Goal: Task Accomplishment & Management: Complete application form

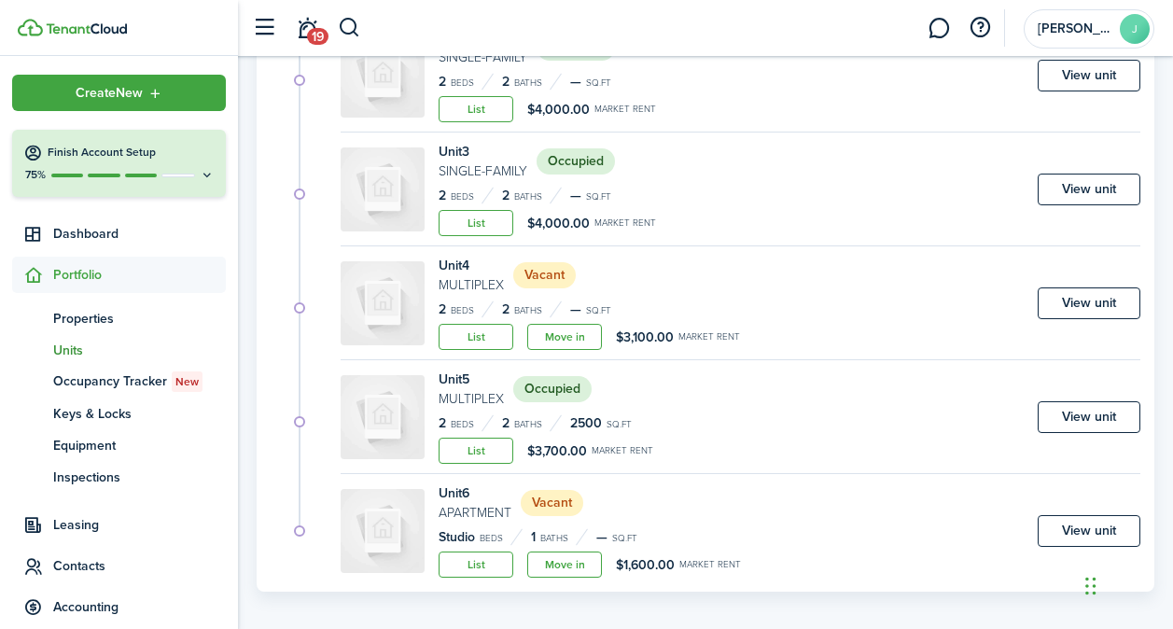
scroll to position [425, 0]
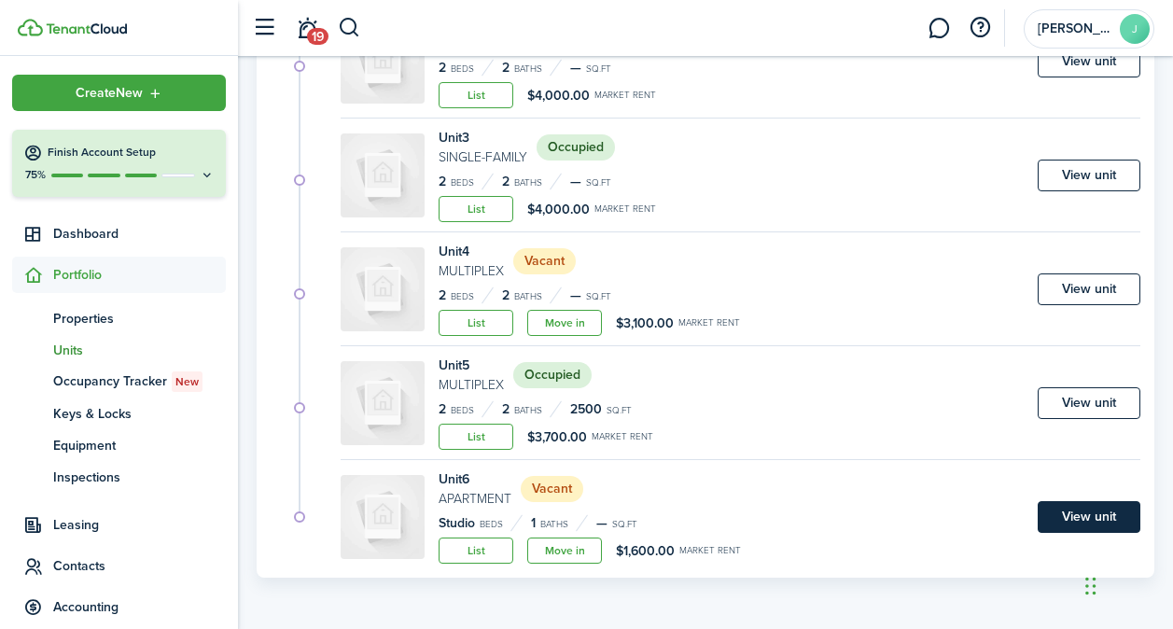
click at [1091, 509] on link "View unit" at bounding box center [1089, 517] width 103 height 32
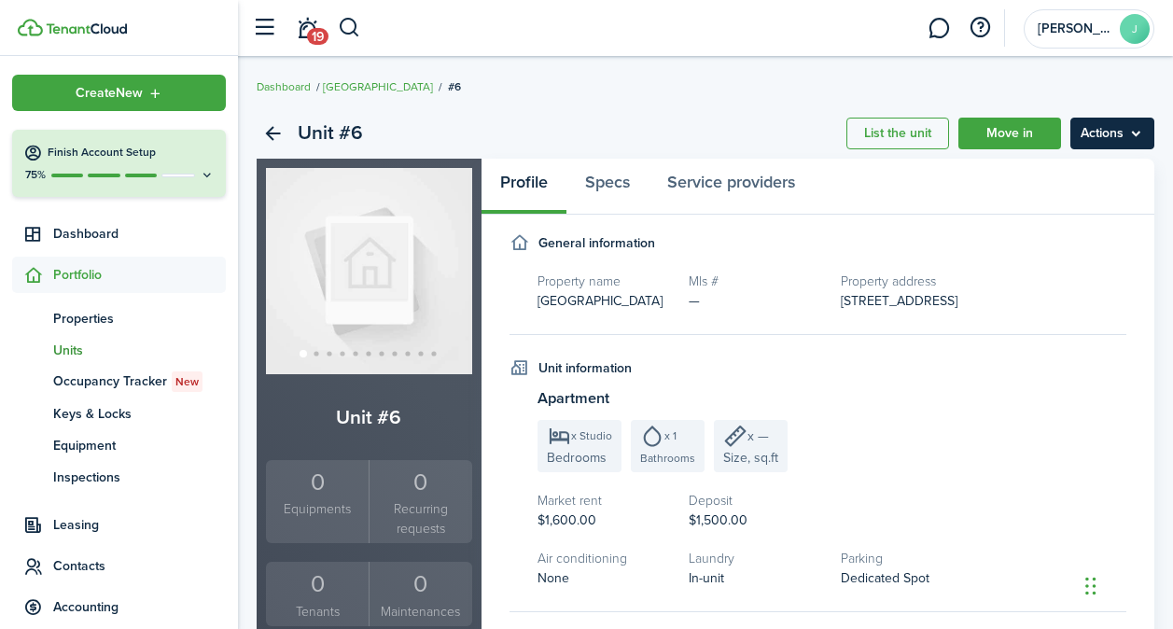
click at [1105, 132] on menu-btn "Actions" at bounding box center [1113, 134] width 84 height 32
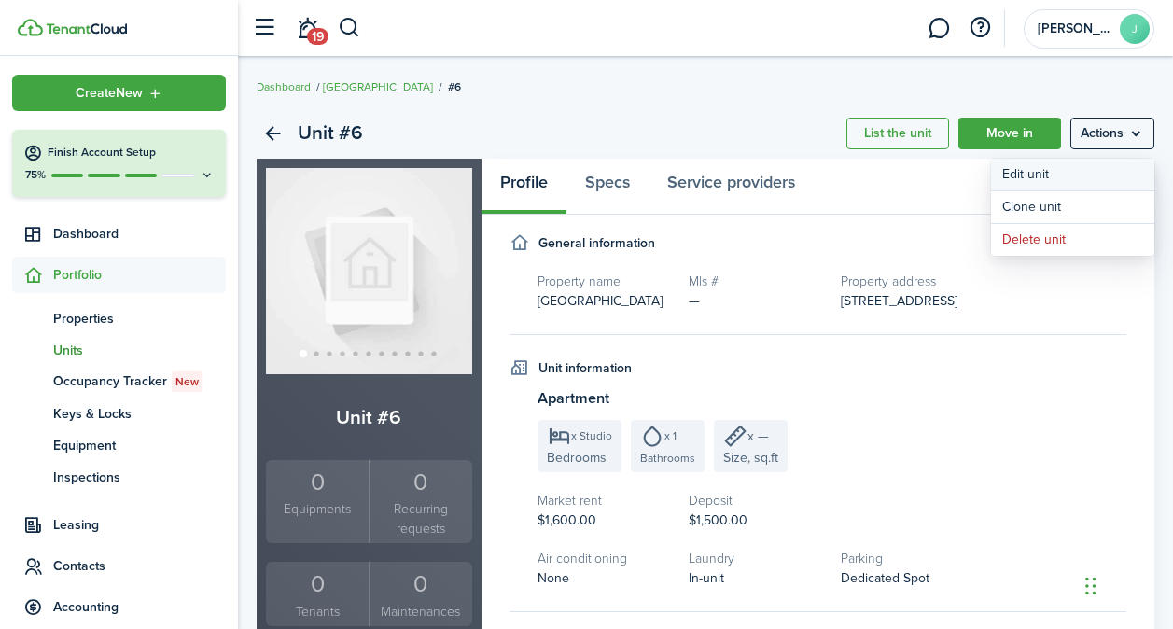
click at [1080, 167] on link "Edit unit" at bounding box center [1072, 175] width 163 height 32
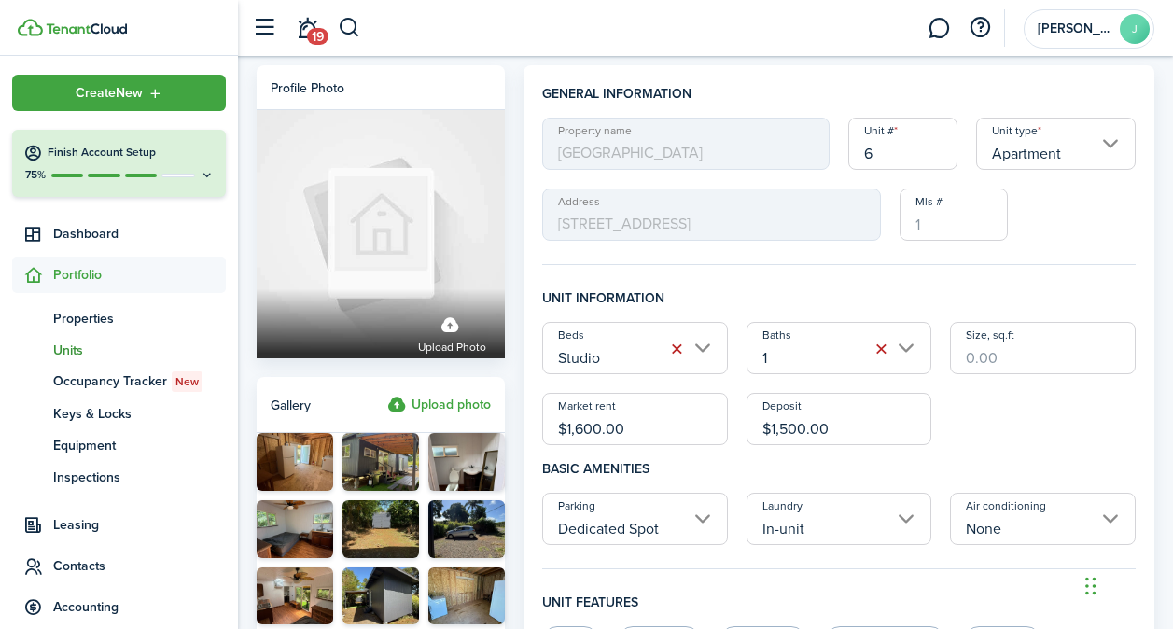
click at [583, 426] on input "$1,600.00" at bounding box center [635, 419] width 186 height 52
type input "$1,700.00"
click at [791, 425] on input "$1,500.00" at bounding box center [840, 419] width 186 height 52
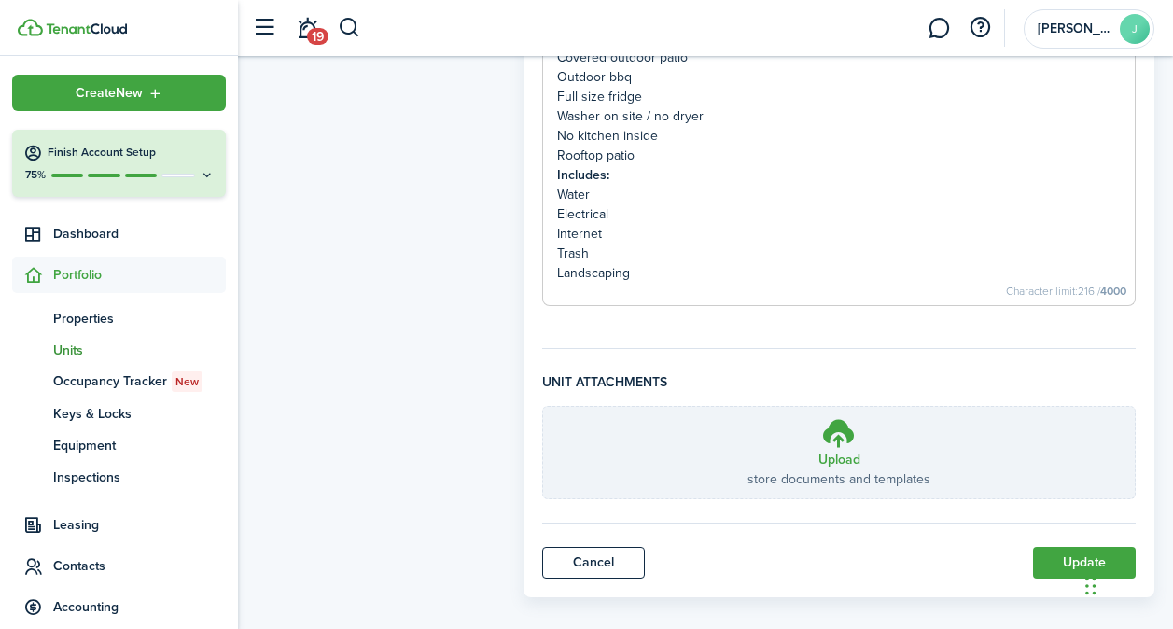
scroll to position [976, 0]
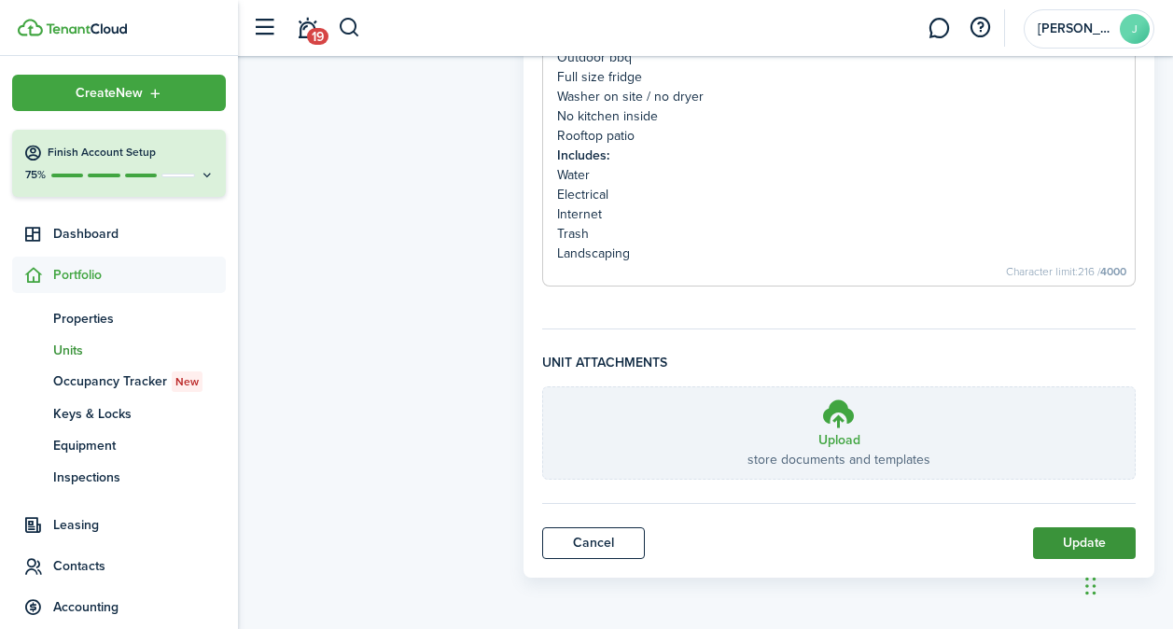
type input "$1,700.00"
click at [1082, 537] on button "Update" at bounding box center [1084, 543] width 103 height 32
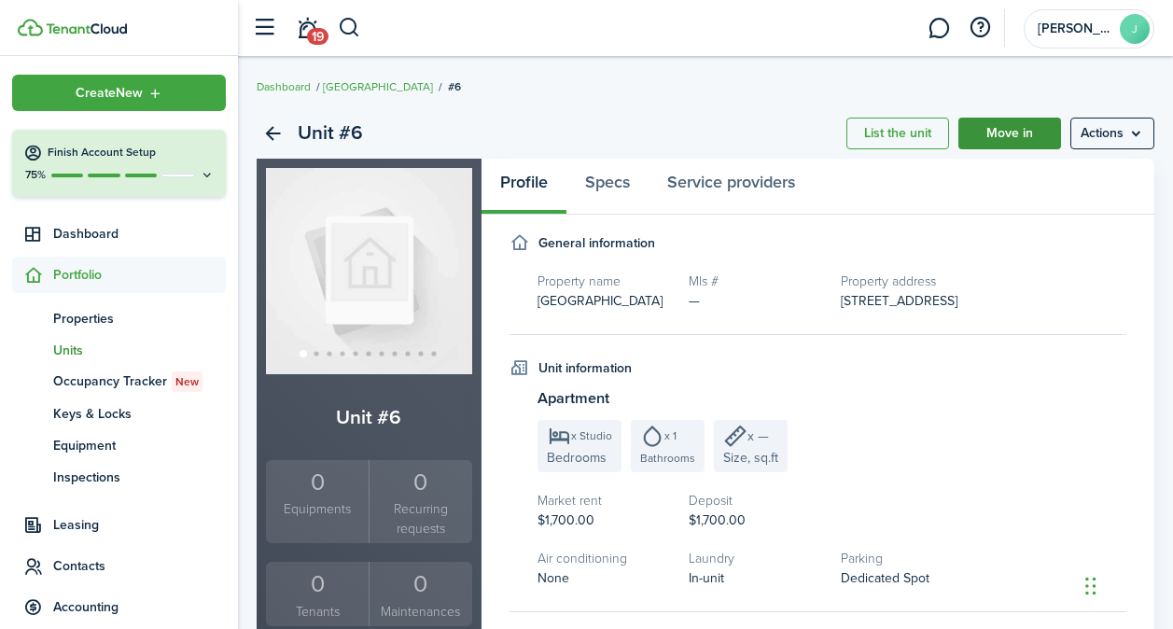
click at [978, 126] on link "Move in" at bounding box center [1010, 134] width 103 height 32
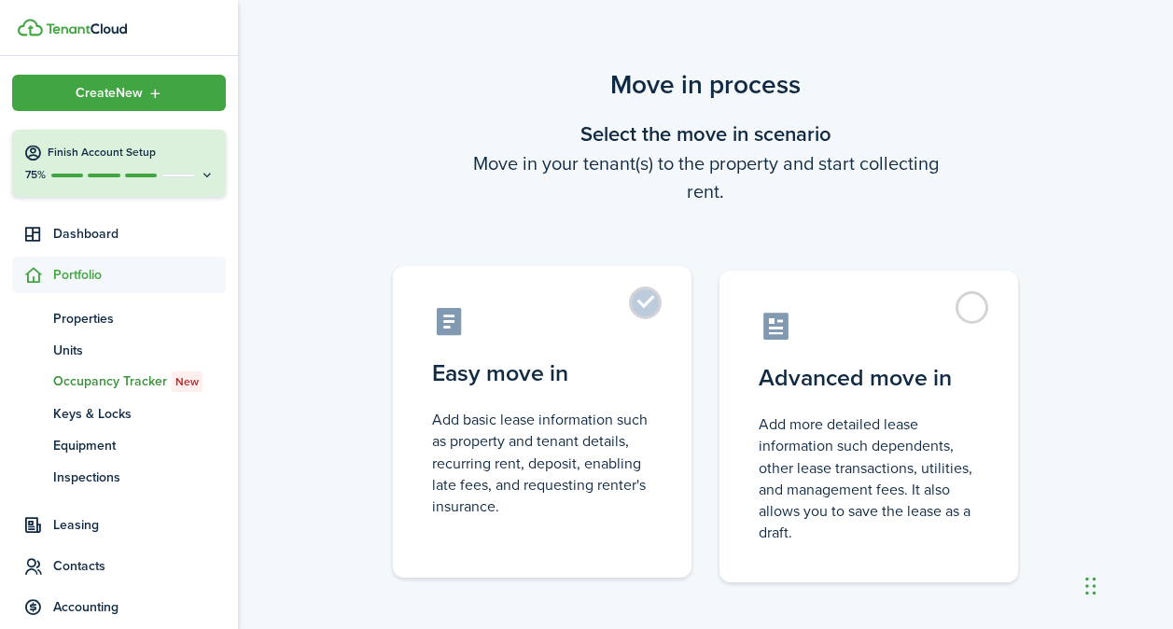
click at [557, 391] on label "Easy move in Add basic lease information such as property and tenant details, r…" at bounding box center [542, 422] width 299 height 312
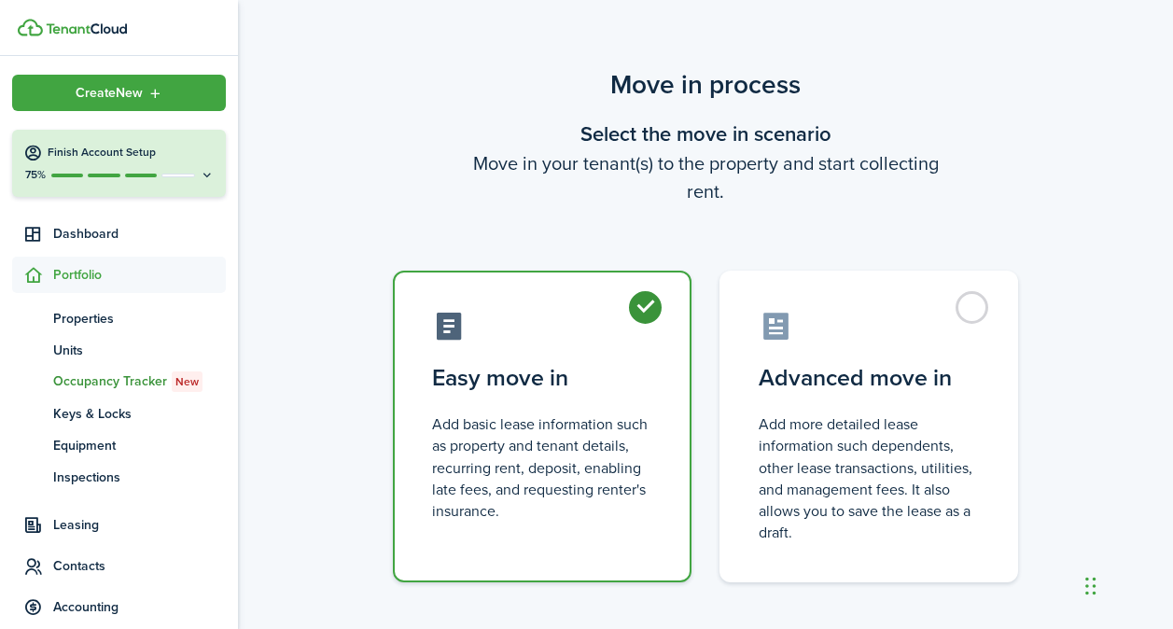
radio input "true"
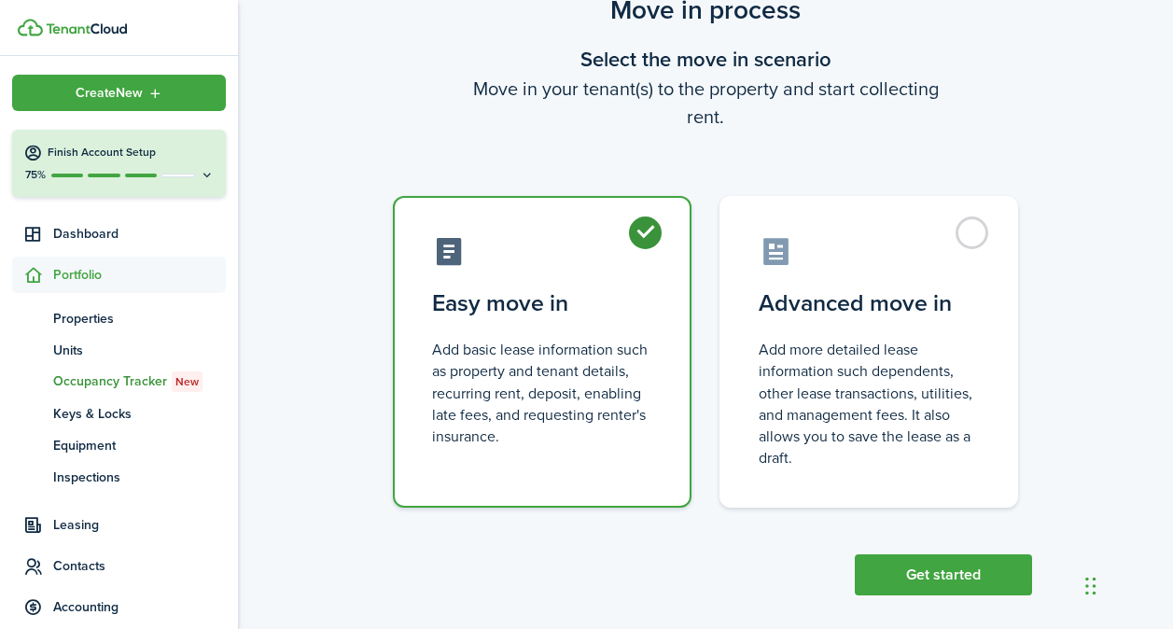
scroll to position [92, 0]
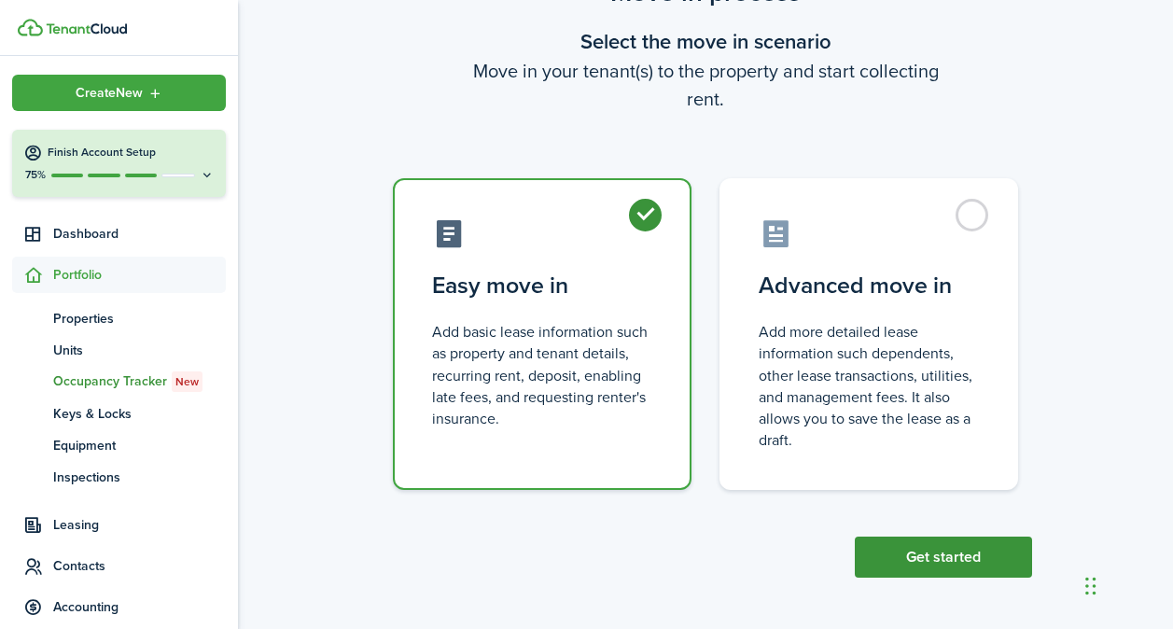
click at [885, 548] on button "Get started" at bounding box center [943, 557] width 177 height 41
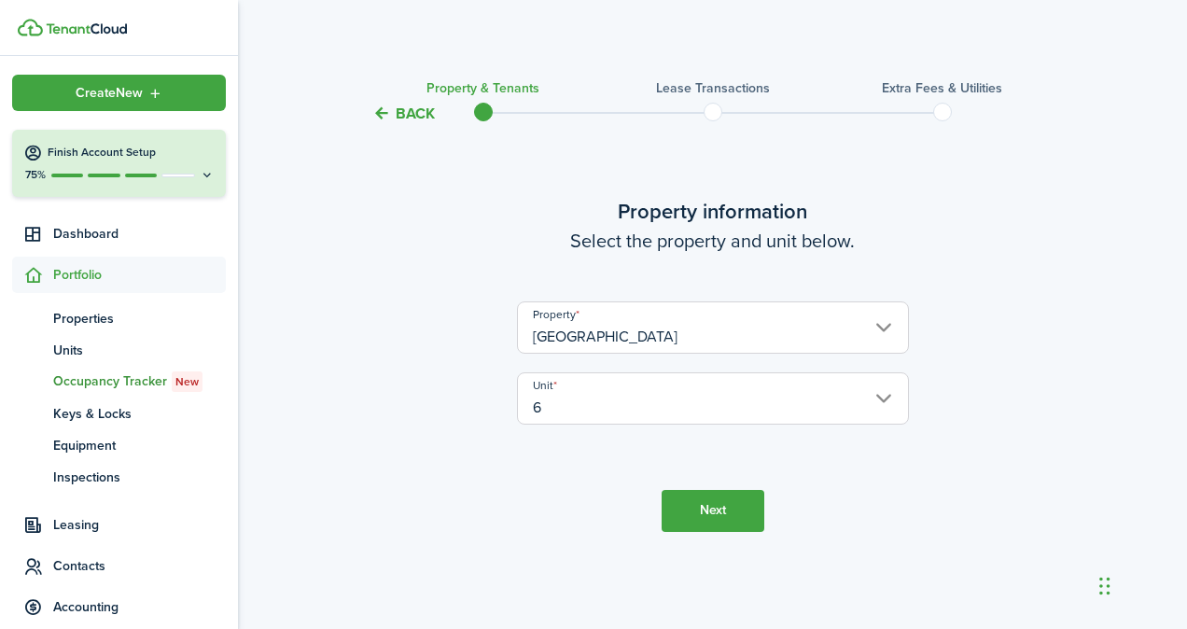
click at [700, 501] on button "Next" at bounding box center [713, 511] width 103 height 42
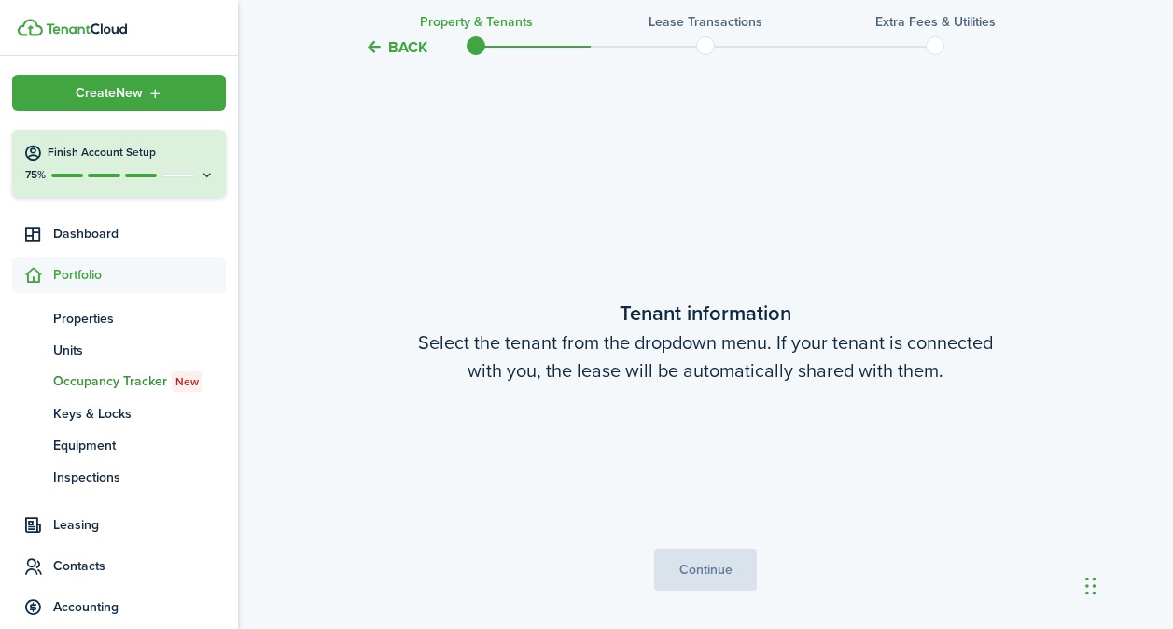
scroll to position [504, 0]
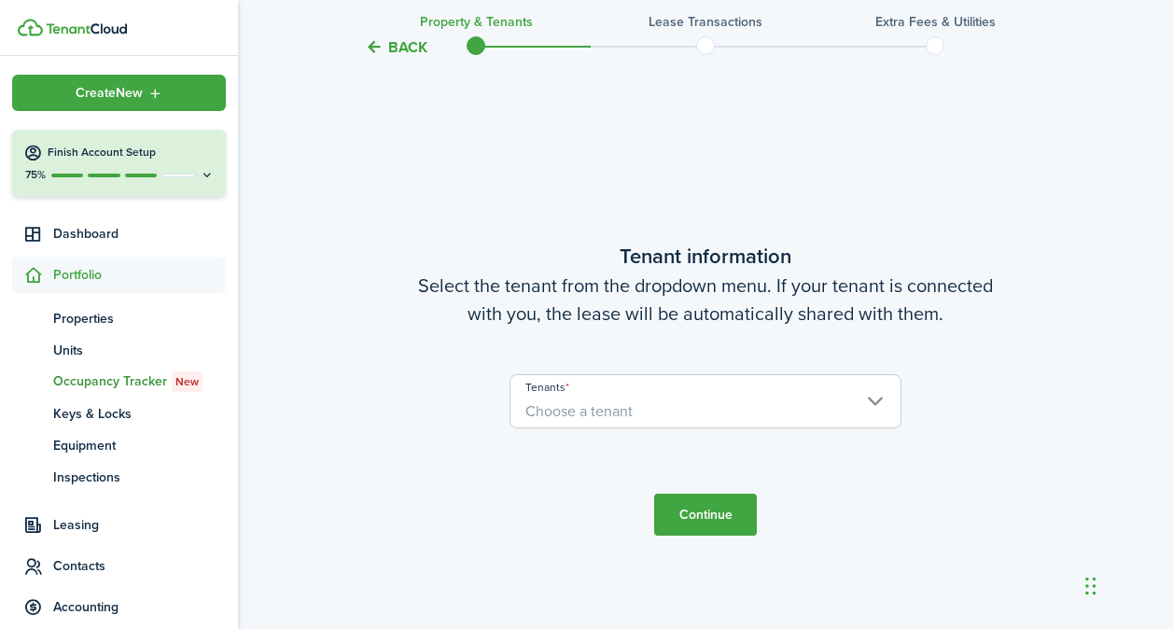
click at [668, 421] on span "Choose a tenant" at bounding box center [706, 412] width 390 height 32
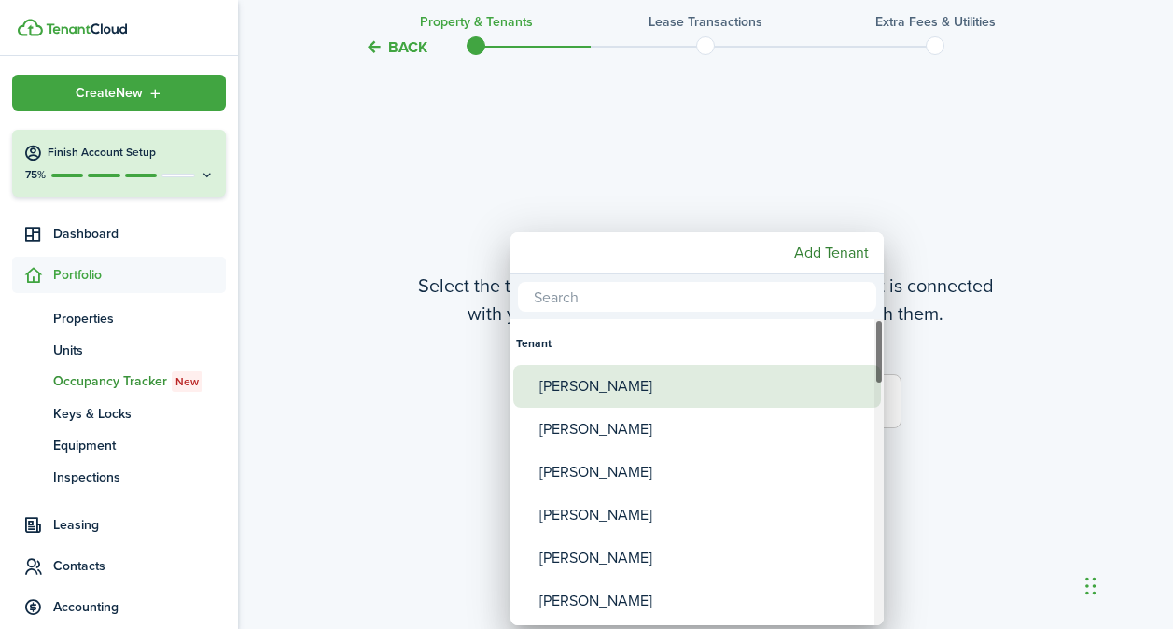
click at [596, 386] on div "[PERSON_NAME]" at bounding box center [705, 386] width 330 height 43
type input "[PERSON_NAME]"
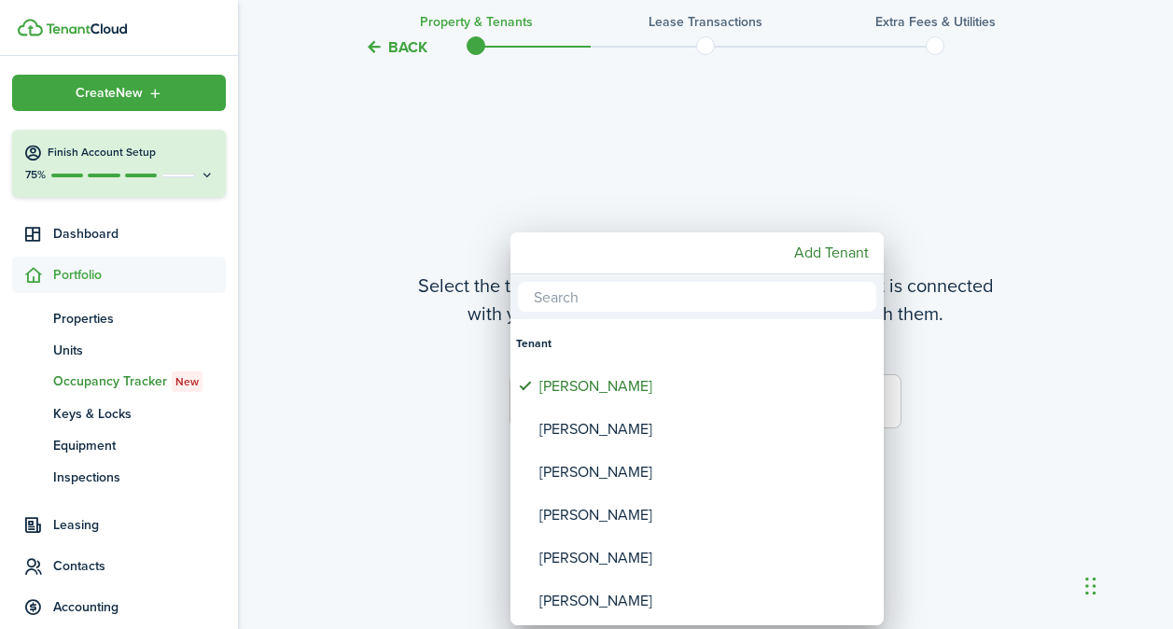
click at [1052, 549] on div at bounding box center [587, 315] width 1472 height 928
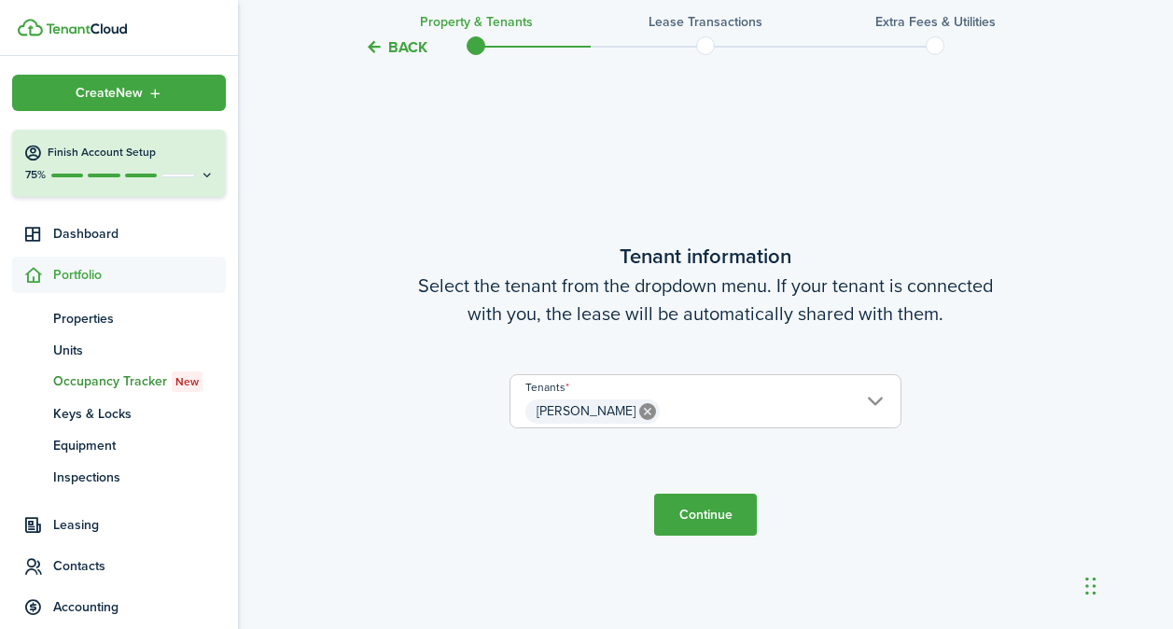
click at [681, 513] on button "Continue" at bounding box center [705, 515] width 103 height 42
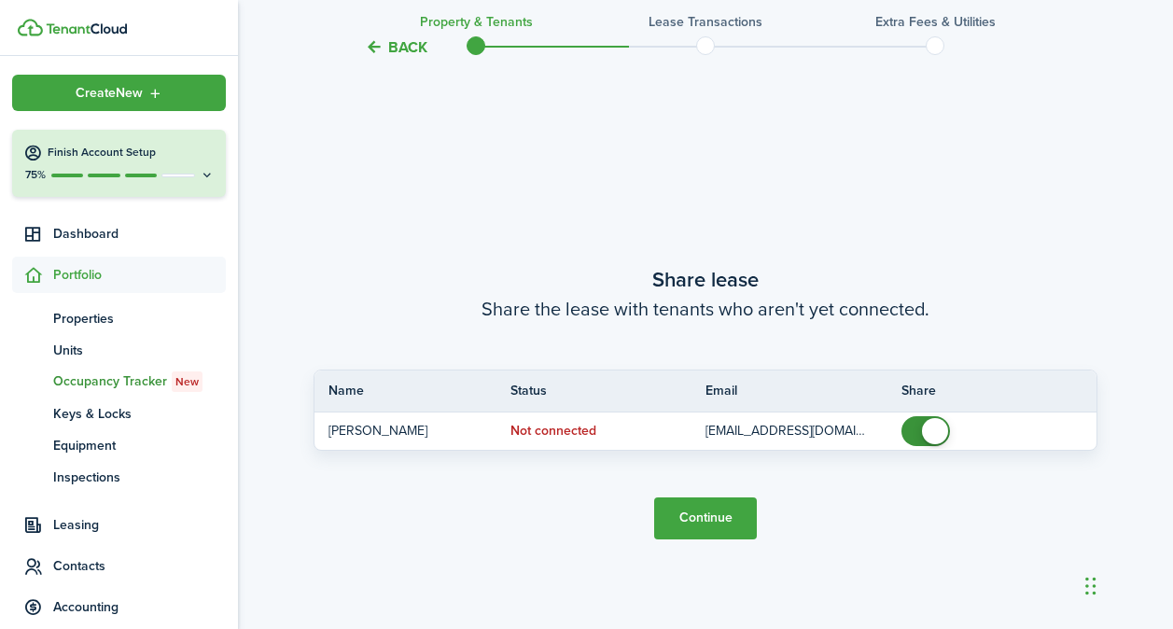
scroll to position [1133, 0]
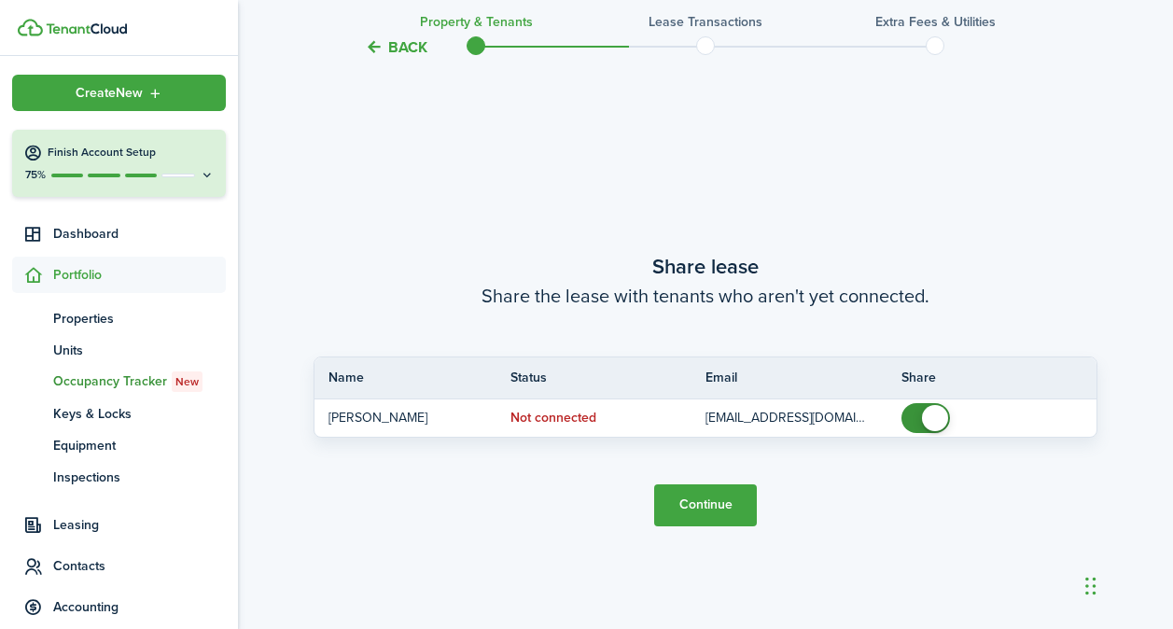
click at [717, 512] on button "Continue" at bounding box center [705, 505] width 103 height 42
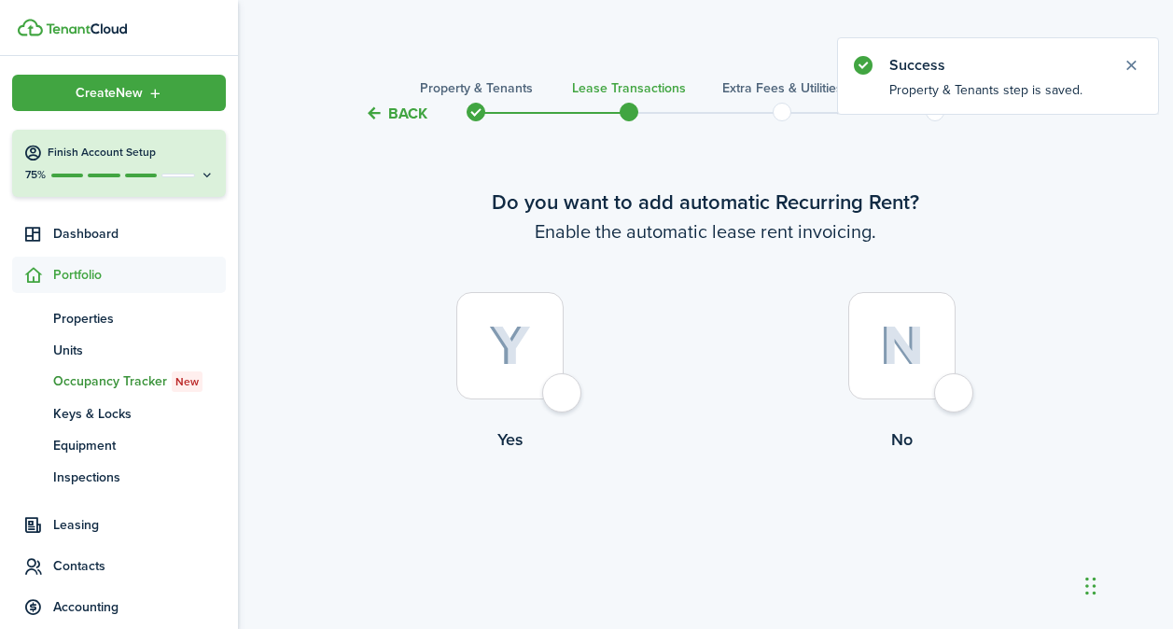
click at [564, 397] on div at bounding box center [509, 345] width 107 height 107
radio input "true"
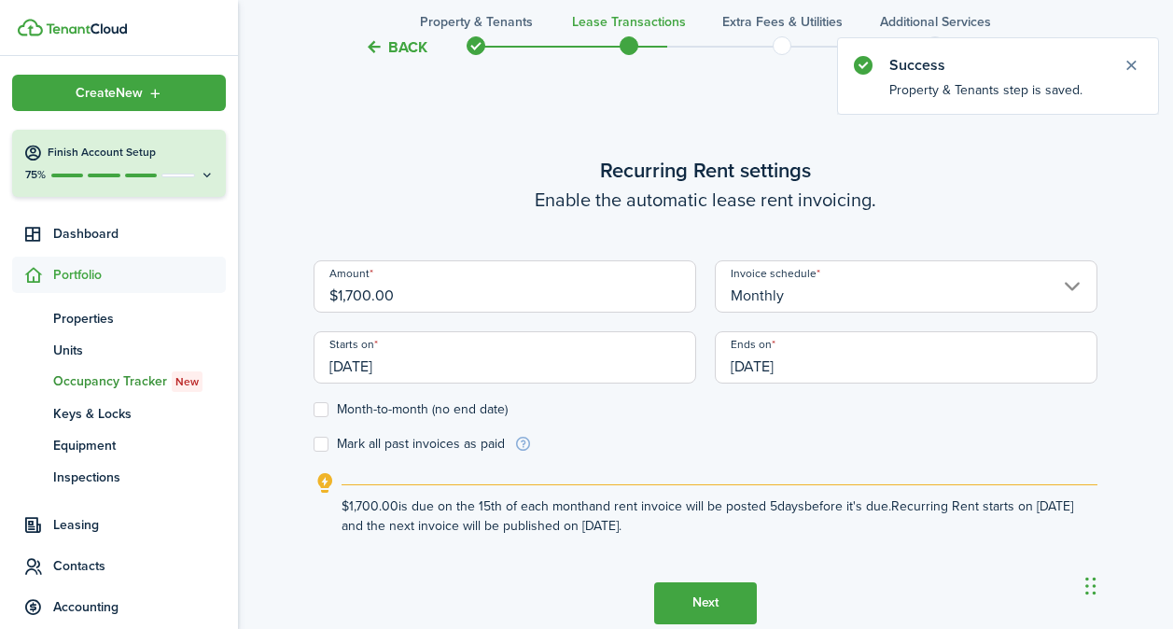
scroll to position [513, 0]
click at [461, 372] on input "[DATE]" at bounding box center [505, 356] width 383 height 52
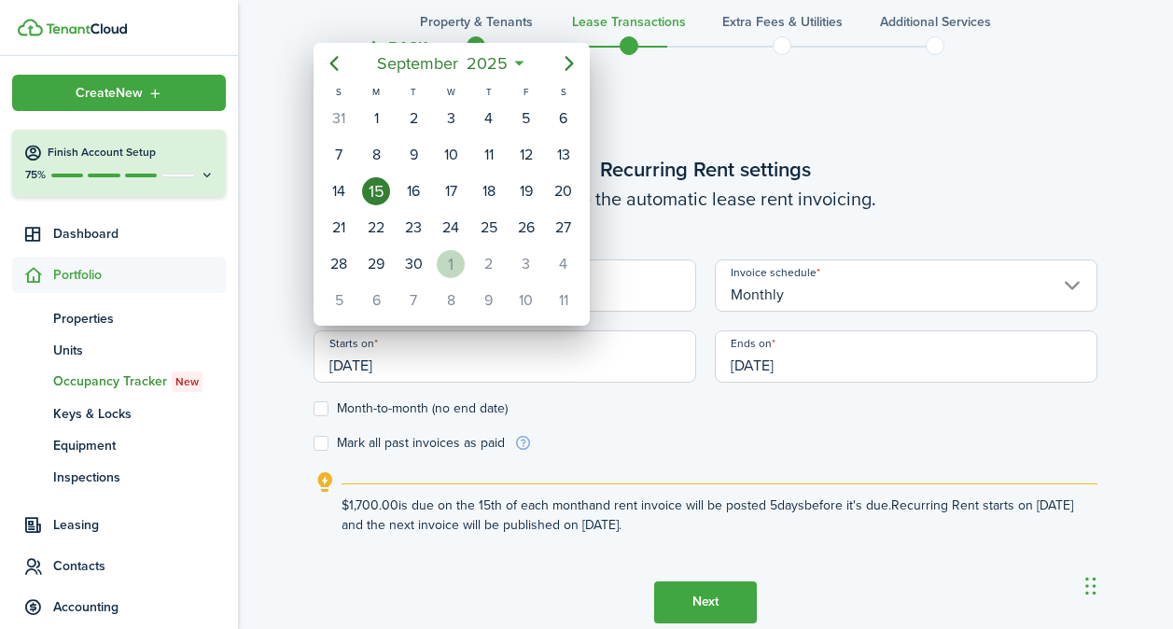
click at [453, 268] on div "1" at bounding box center [451, 264] width 28 height 28
type input "[DATE]"
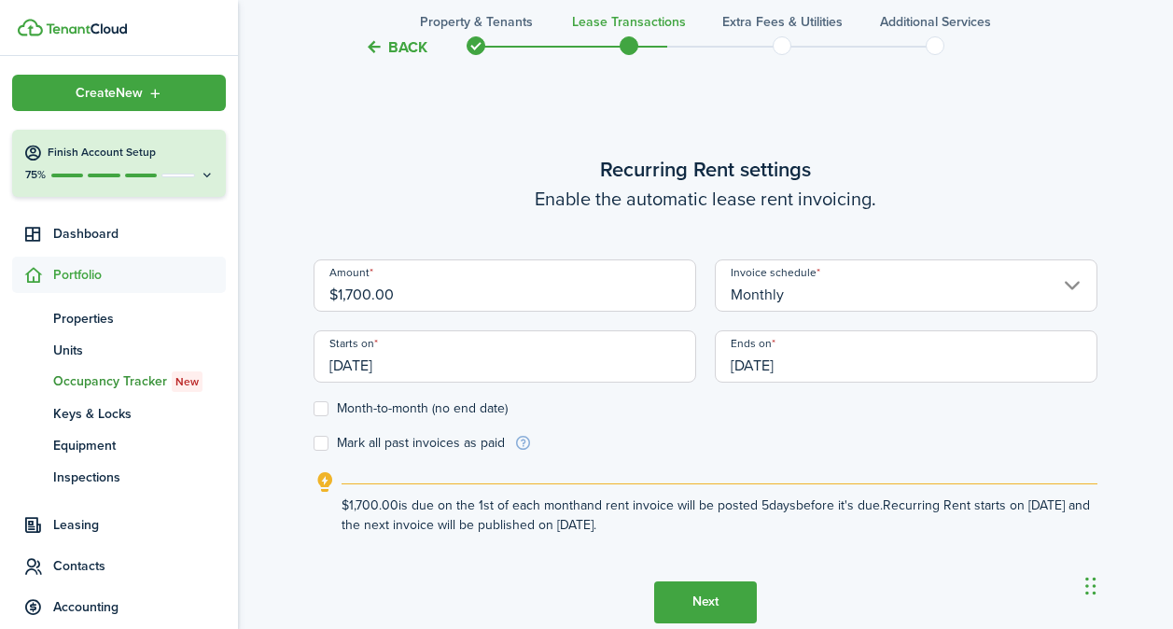
click at [864, 373] on input "[DATE]" at bounding box center [906, 356] width 383 height 52
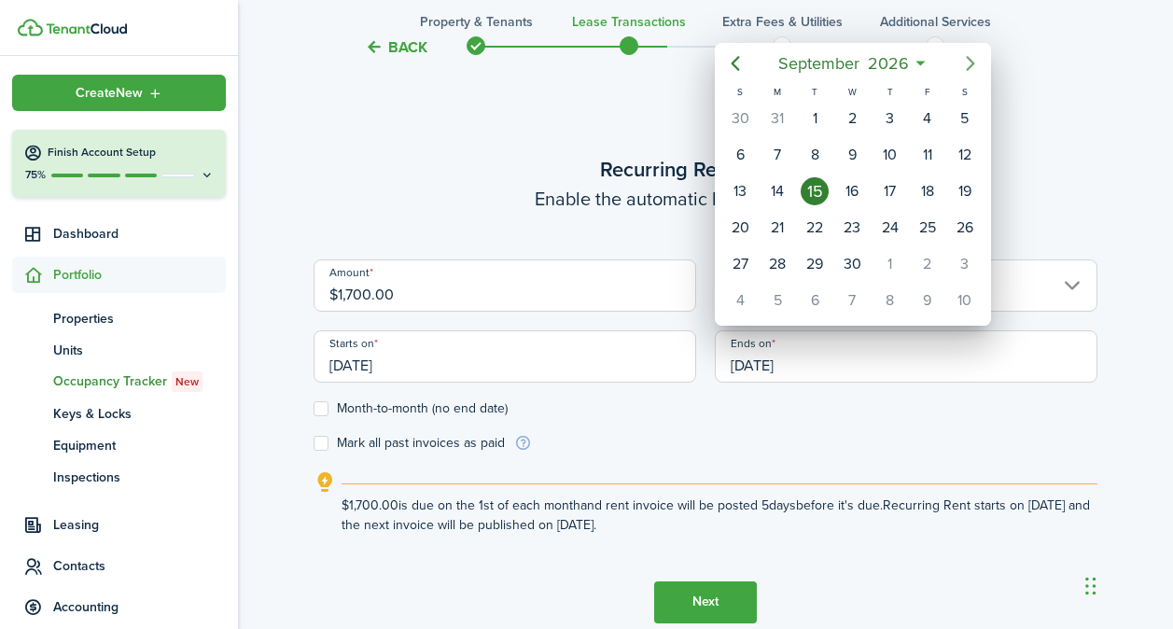
click at [969, 58] on icon "Next page" at bounding box center [970, 64] width 8 height 15
click at [967, 263] on div "31" at bounding box center [965, 264] width 28 height 28
type input "[DATE]"
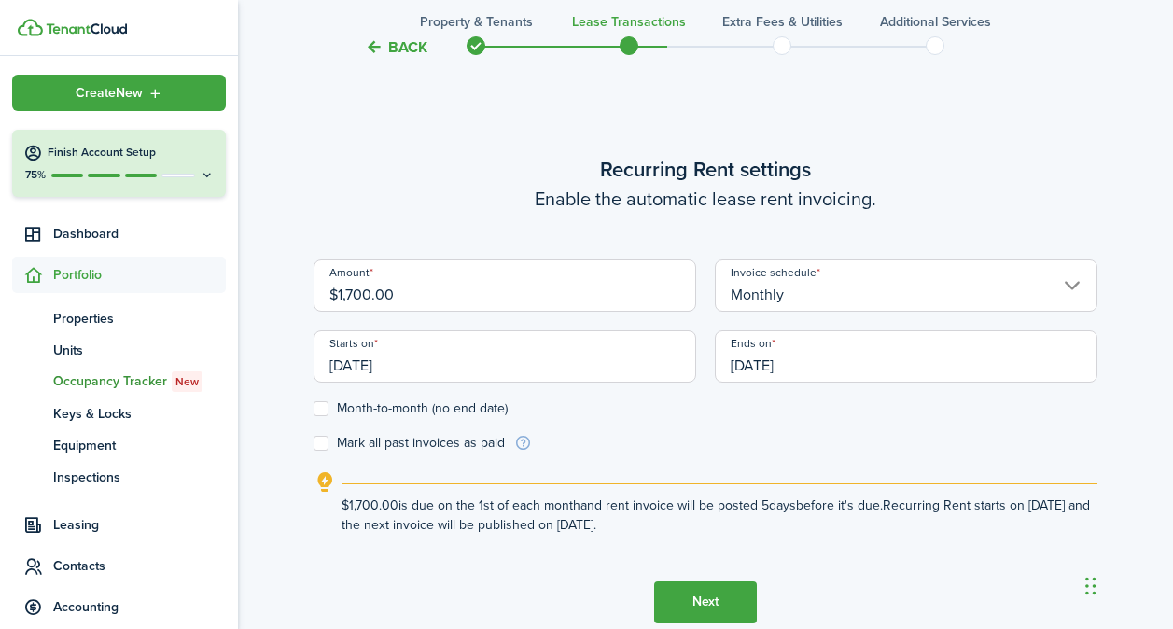
click at [322, 409] on label "Month-to-month (no end date)" at bounding box center [411, 408] width 194 height 15
click at [314, 409] on input "Month-to-month (no end date)" at bounding box center [313, 408] width 1 height 1
checkbox input "true"
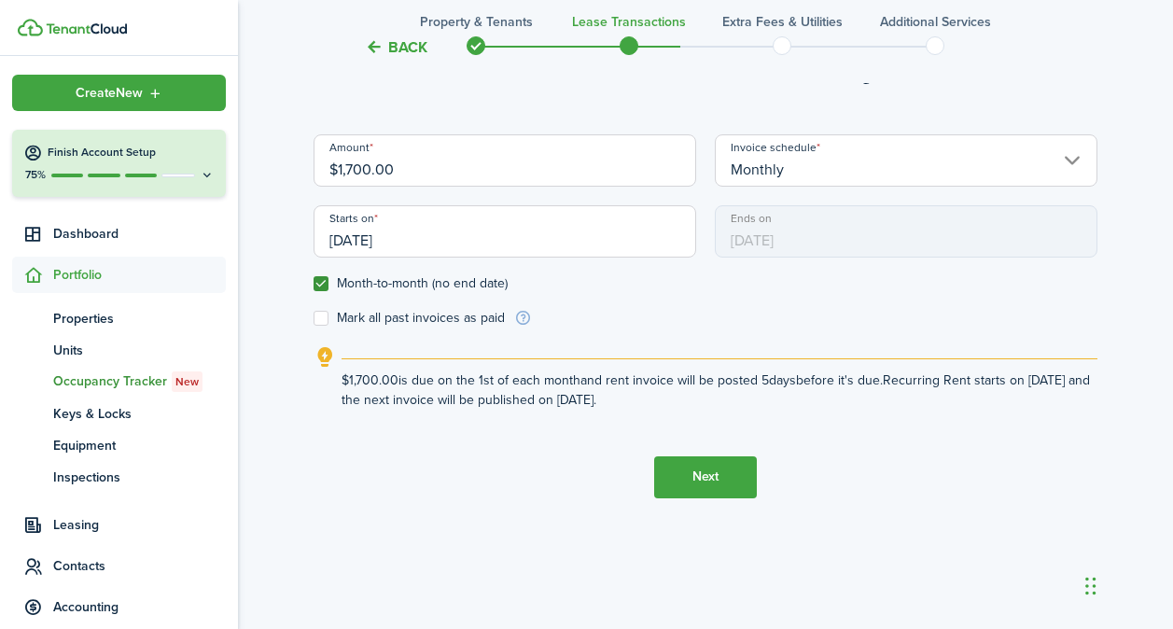
click at [719, 484] on button "Next" at bounding box center [705, 477] width 103 height 42
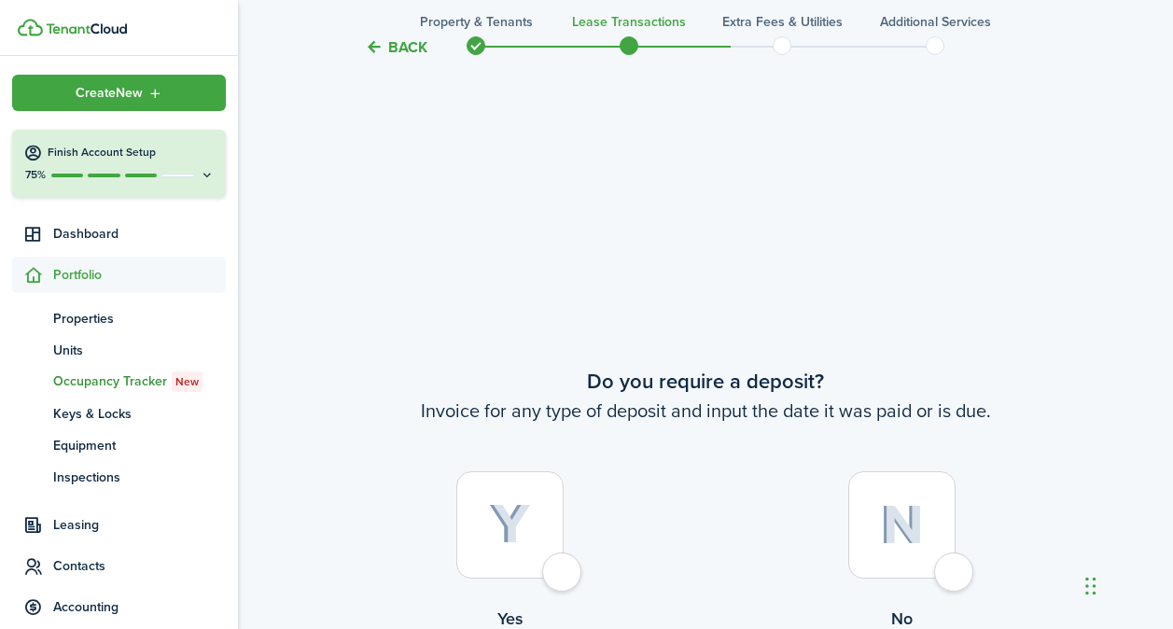
scroll to position [1143, 0]
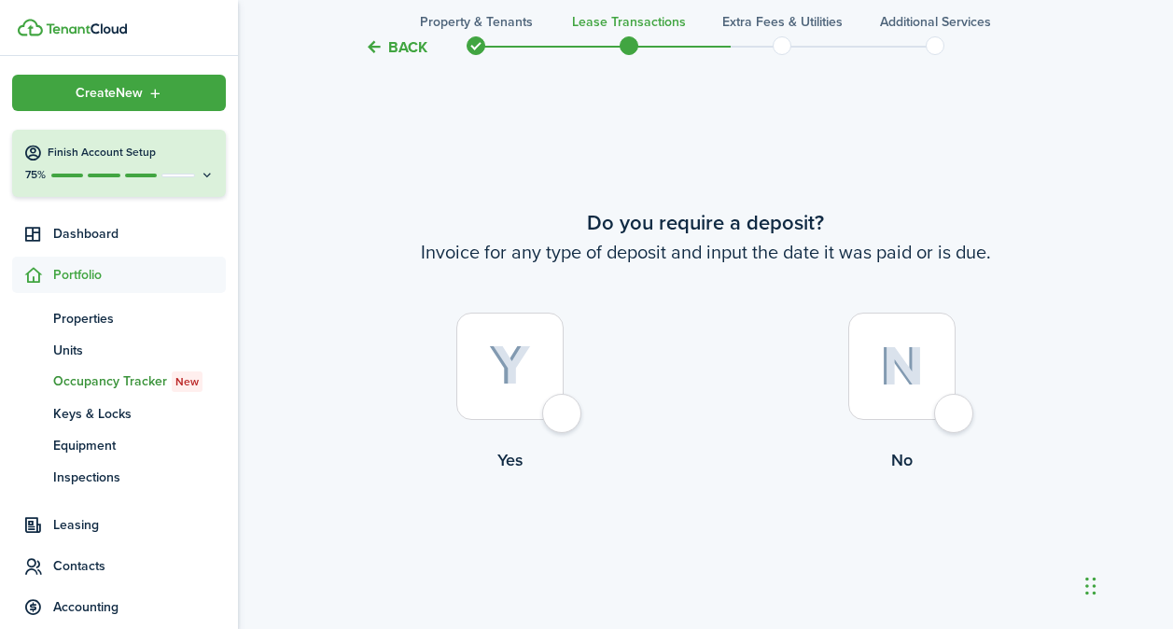
click at [955, 414] on div at bounding box center [902, 366] width 107 height 107
radio input "true"
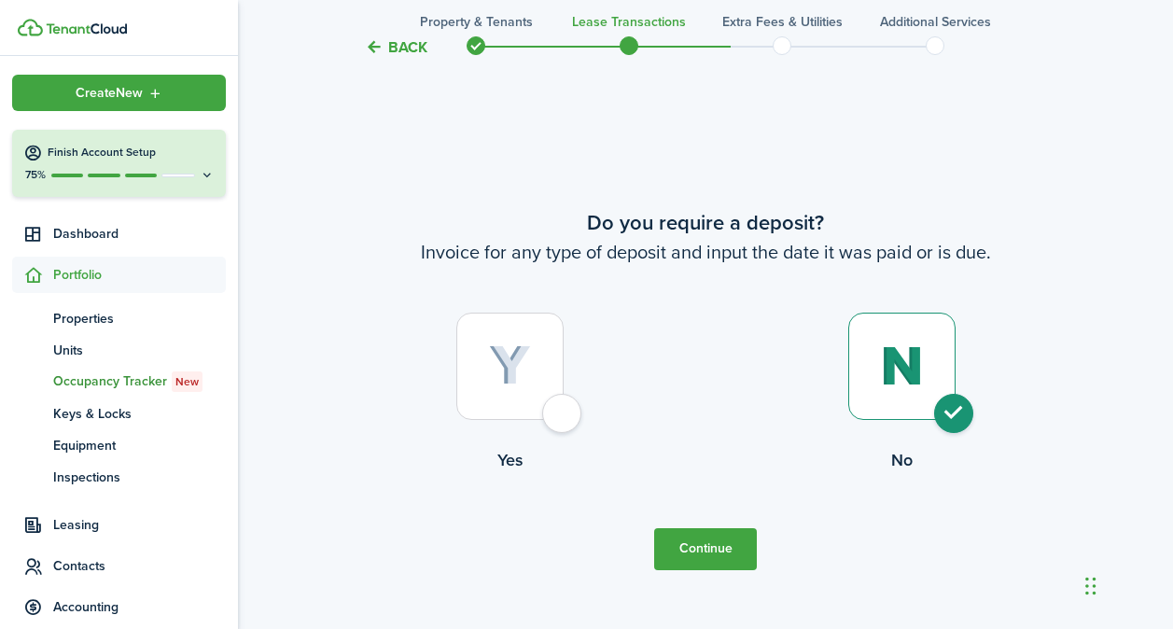
click at [749, 536] on button "Continue" at bounding box center [705, 549] width 103 height 42
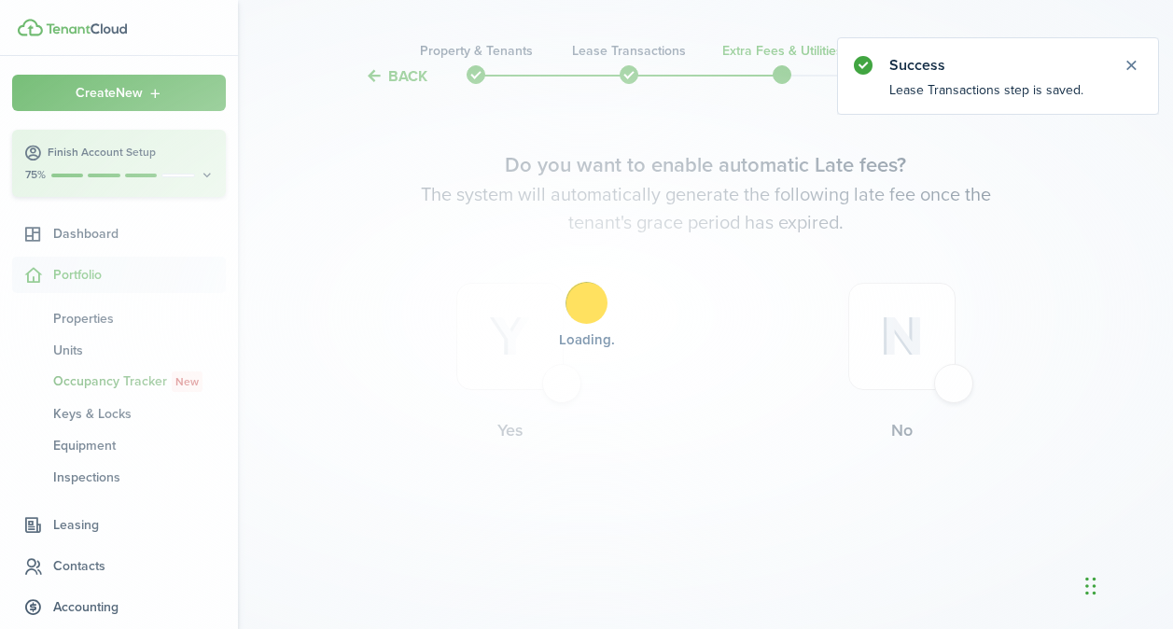
scroll to position [0, 0]
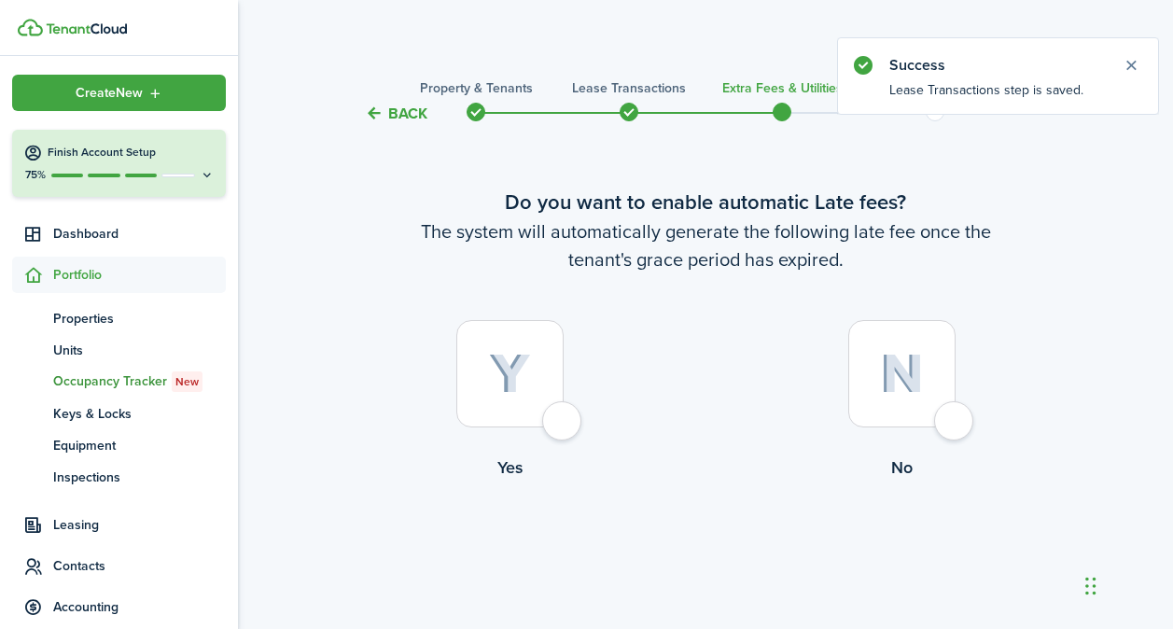
click at [552, 427] on div at bounding box center [509, 373] width 107 height 107
radio input "true"
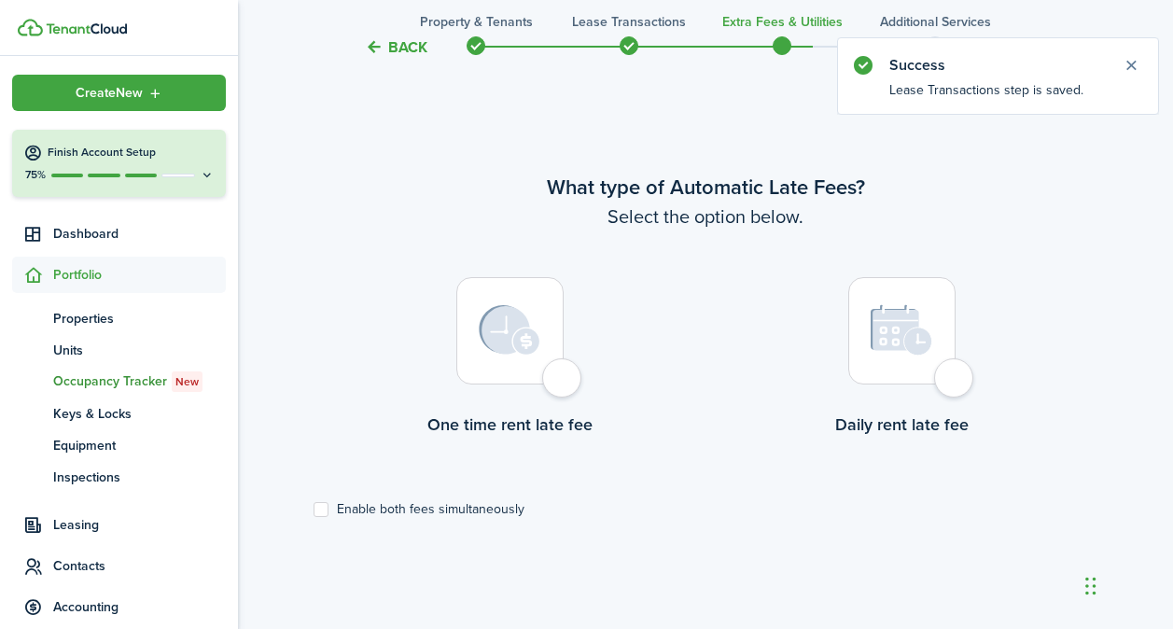
click at [563, 385] on div at bounding box center [509, 330] width 107 height 107
radio input "true"
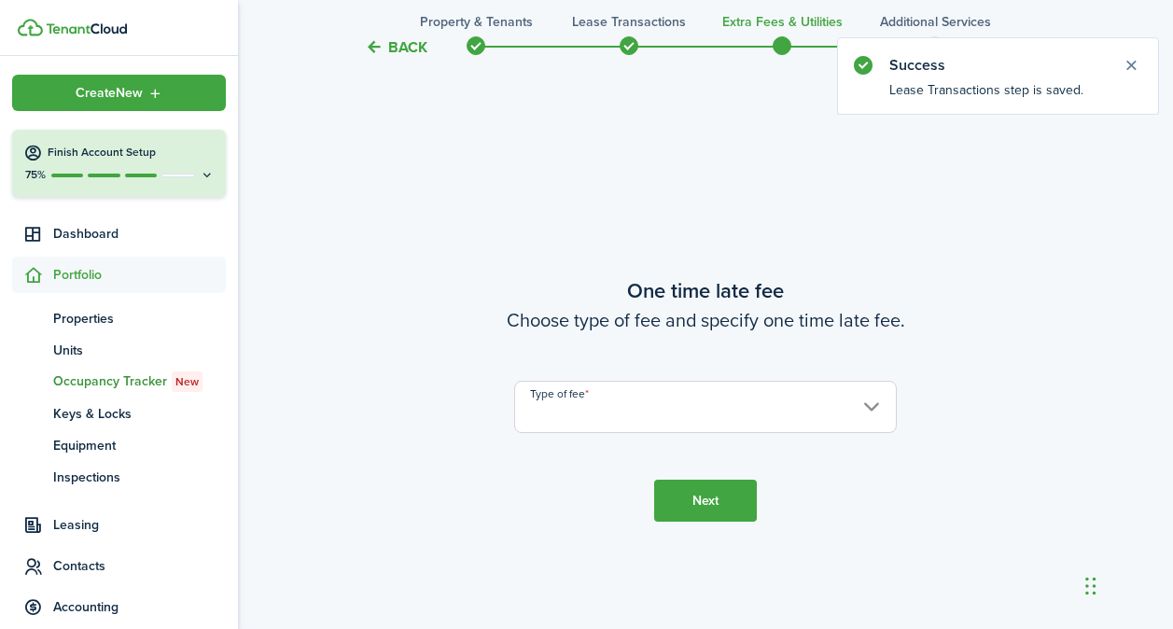
scroll to position [1171, 0]
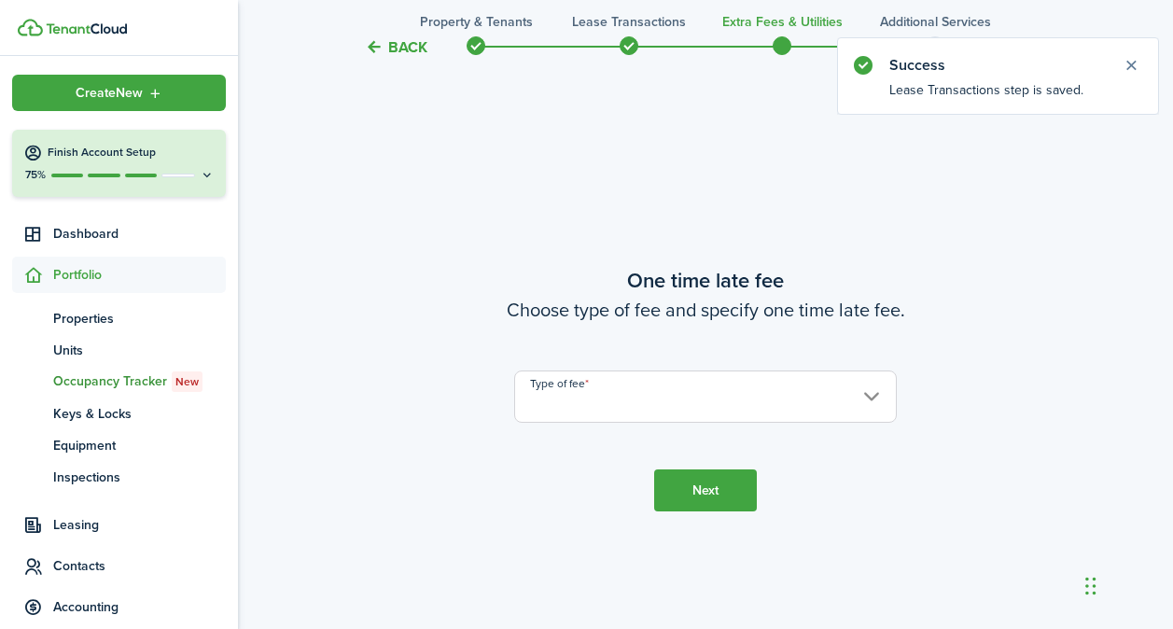
click at [591, 378] on input "Type of fee" at bounding box center [705, 397] width 383 height 52
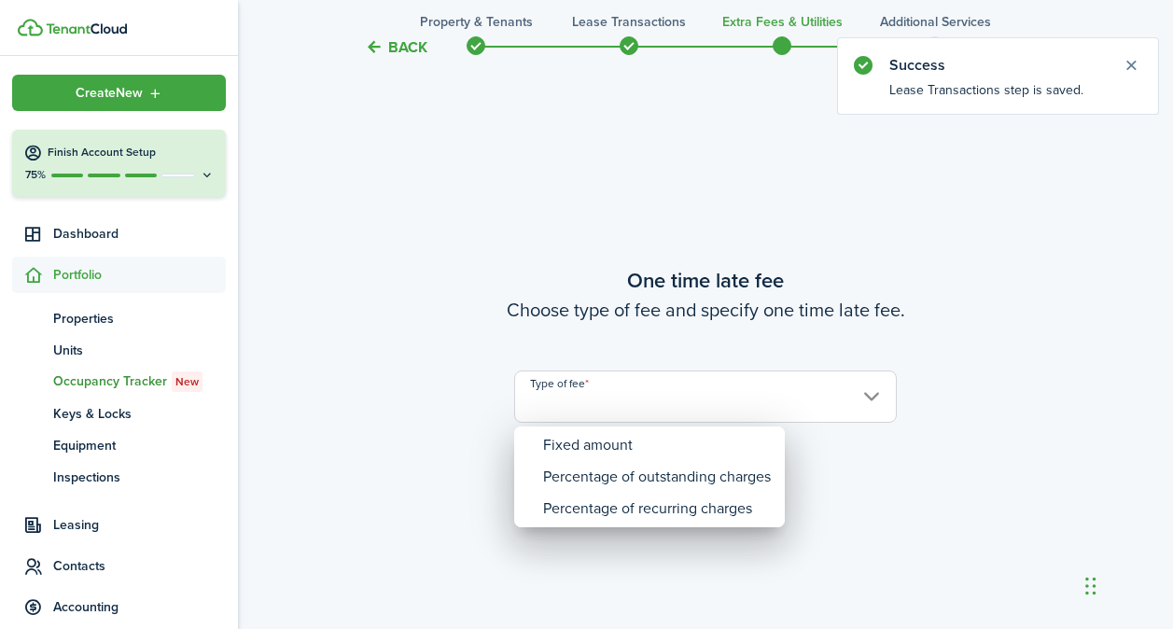
click at [591, 391] on div at bounding box center [587, 315] width 1472 height 928
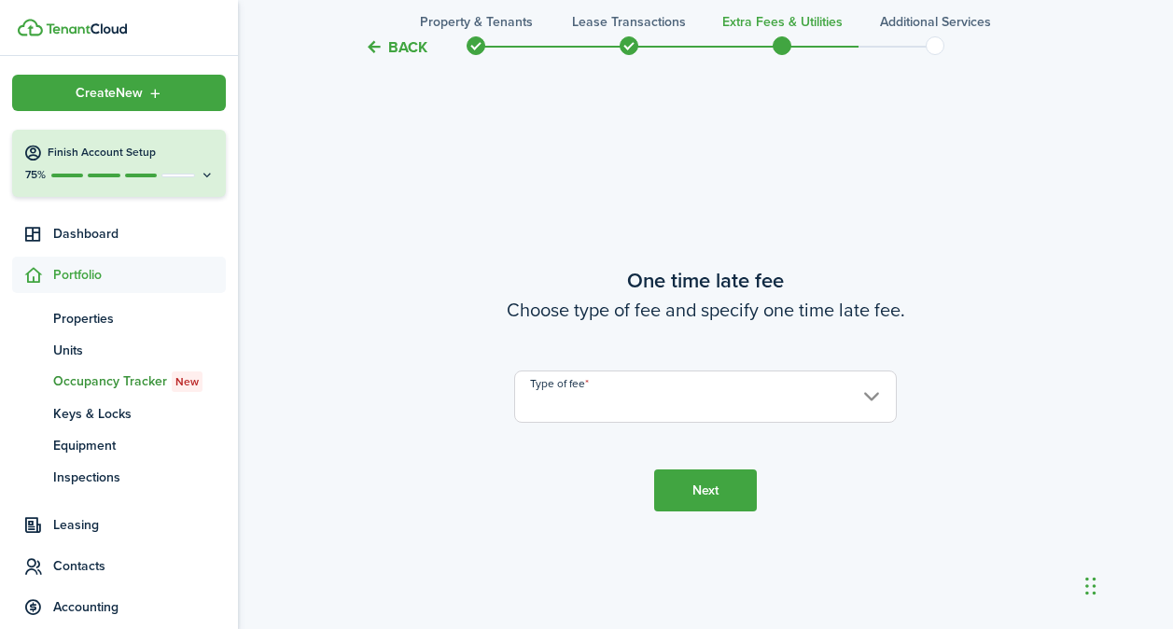
click at [590, 400] on input "Type of fee" at bounding box center [705, 397] width 383 height 52
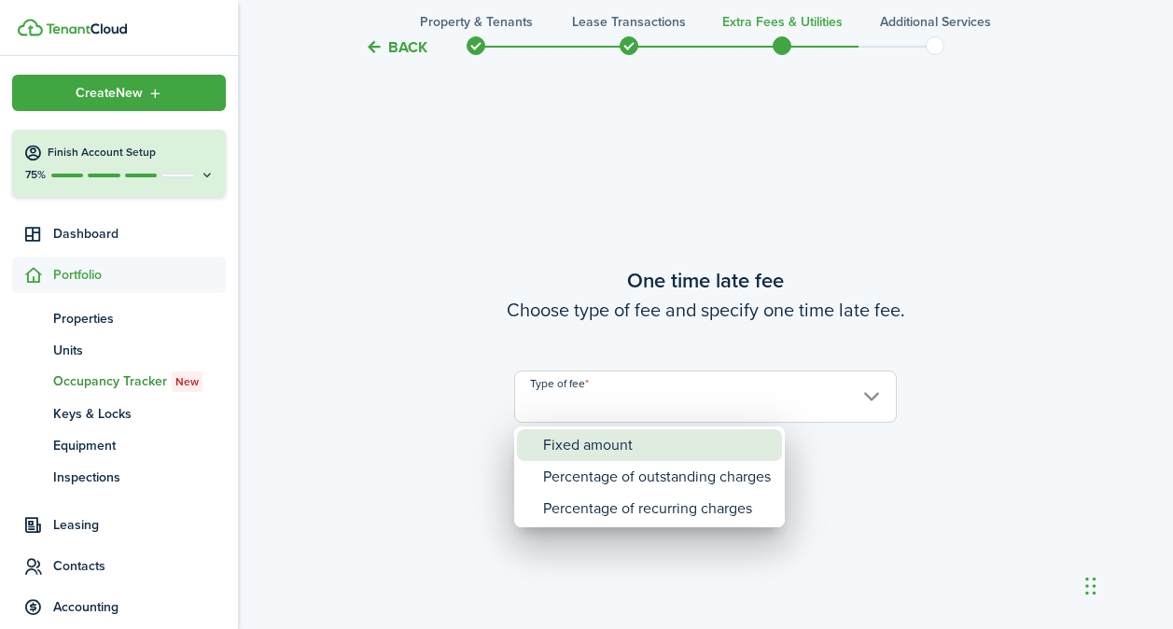
click at [654, 443] on div "Fixed amount" at bounding box center [657, 445] width 228 height 32
type input "Fixed amount"
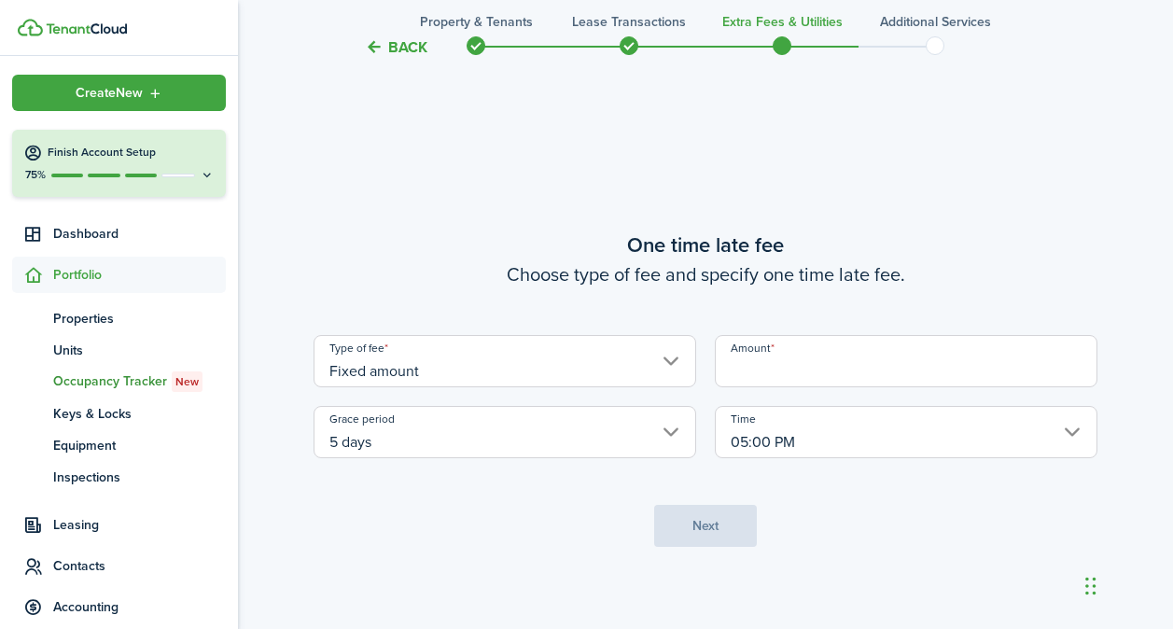
click at [777, 358] on input "Amount" at bounding box center [906, 361] width 383 height 52
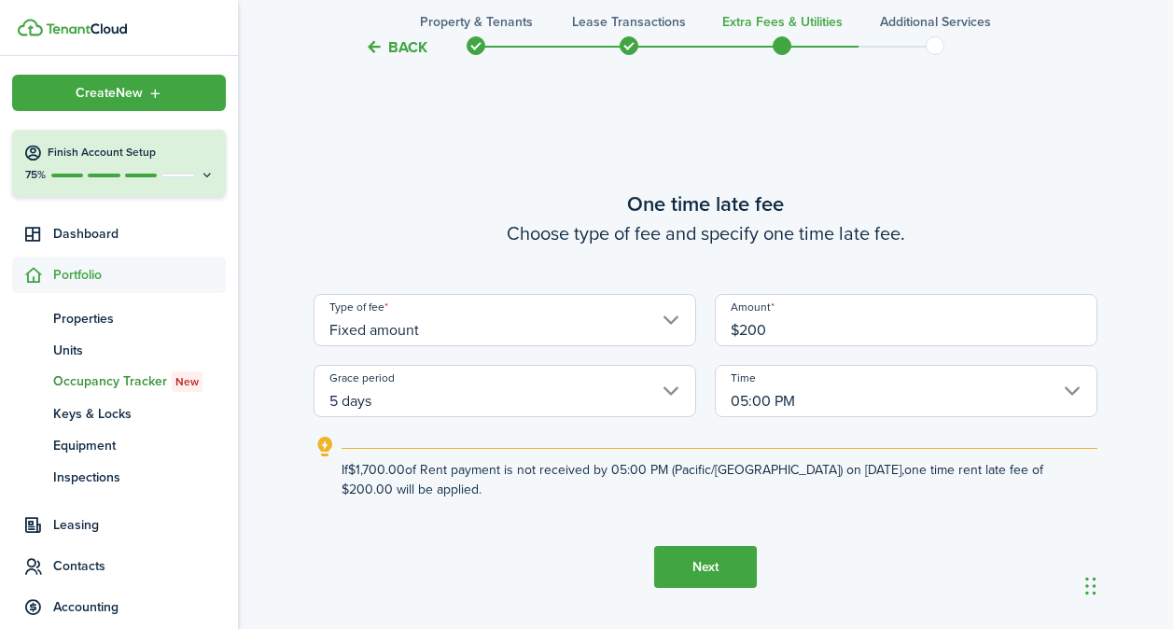
type input "$200.00"
click at [722, 554] on button "Next" at bounding box center [705, 567] width 103 height 42
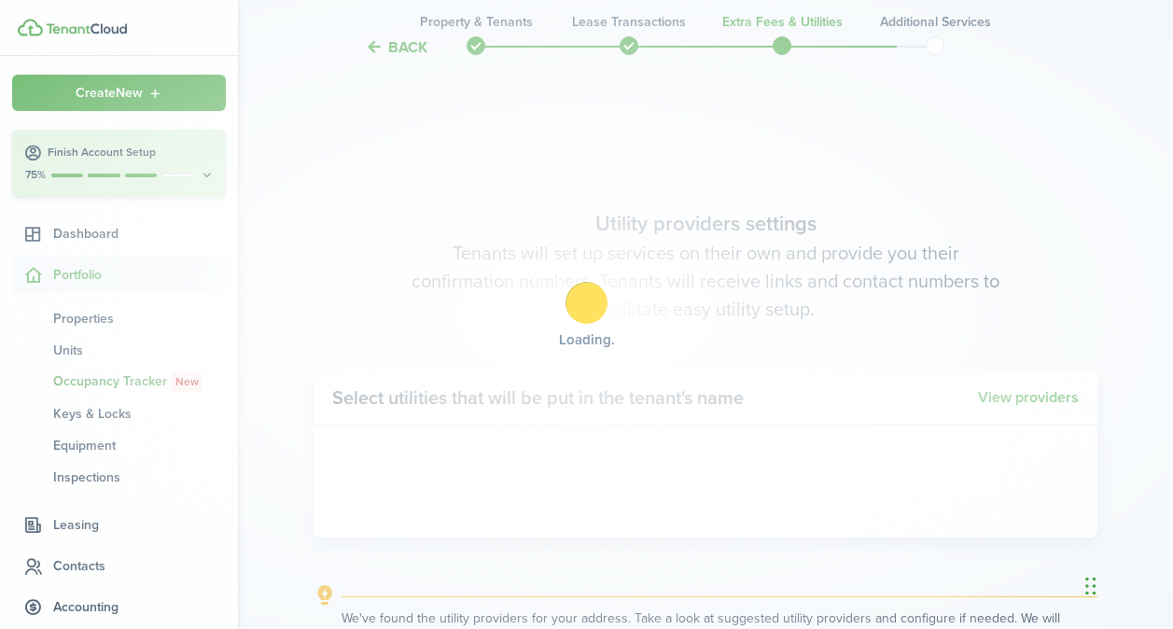
scroll to position [1800, 0]
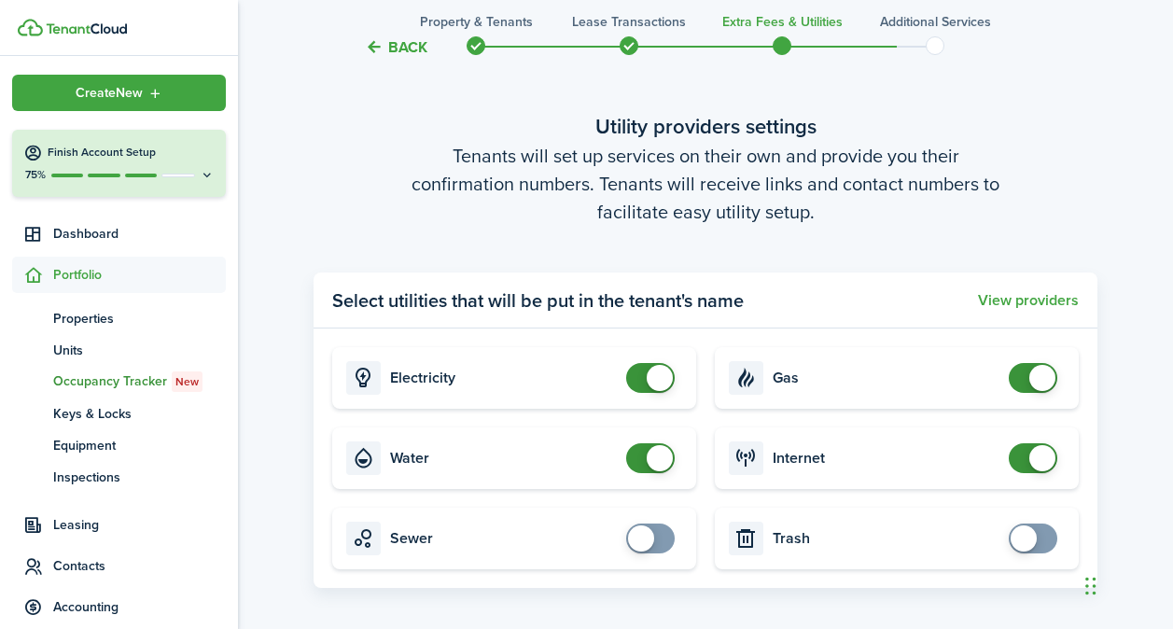
checkbox input "false"
click at [662, 378] on span at bounding box center [660, 378] width 26 height 26
checkbox input "false"
click at [649, 462] on span at bounding box center [660, 458] width 26 height 26
checkbox input "false"
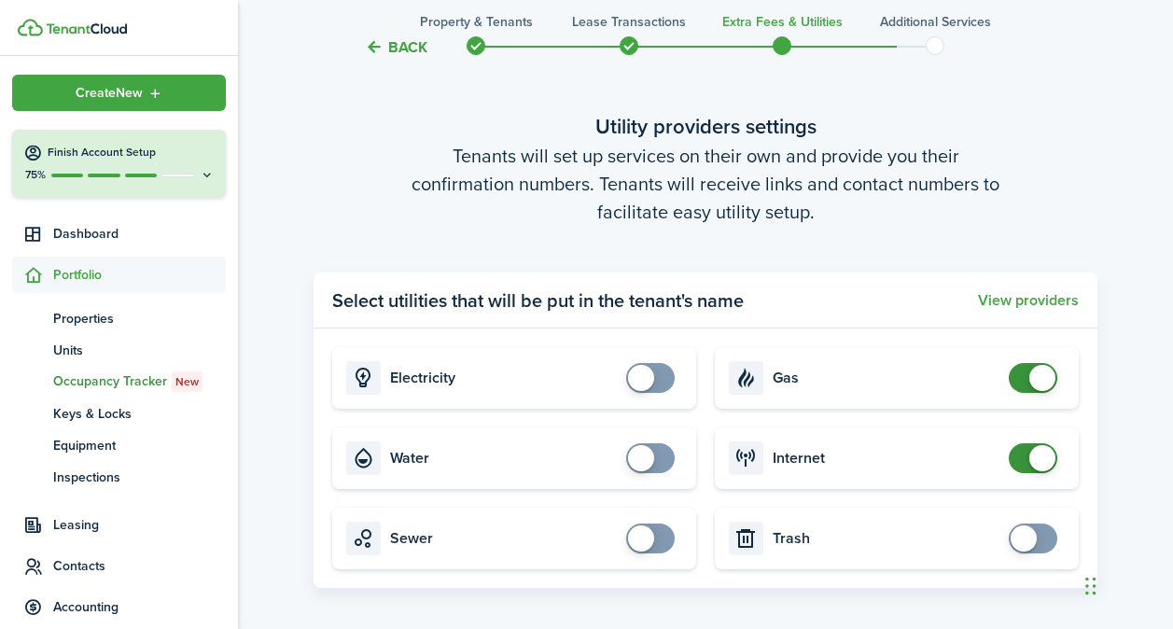
click at [1038, 375] on span at bounding box center [1043, 378] width 26 height 26
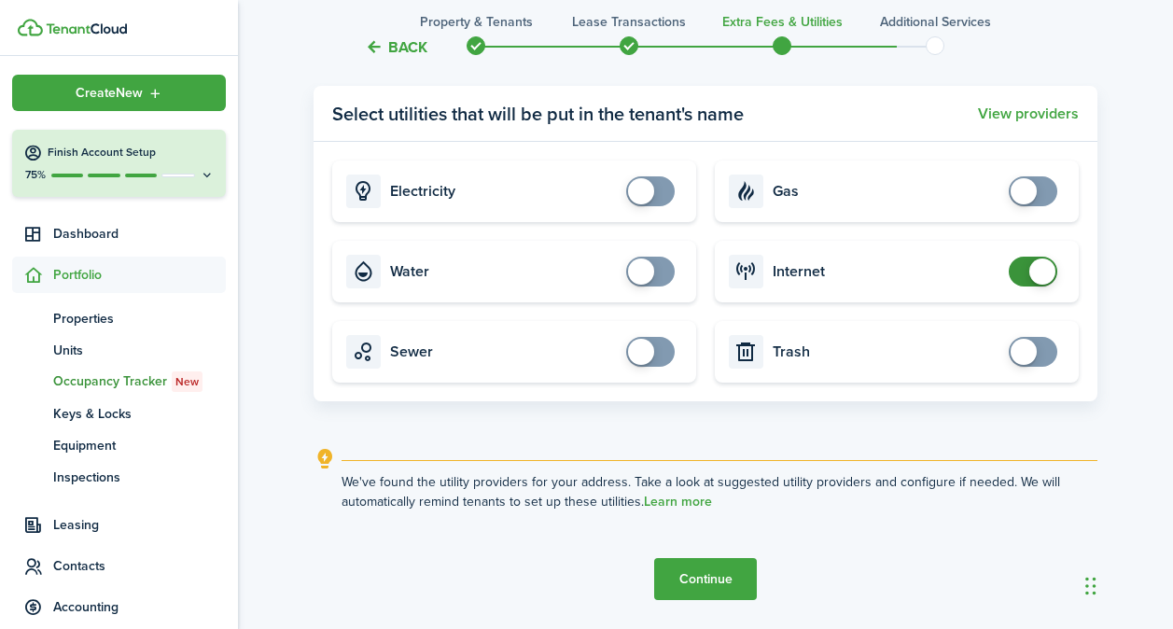
scroll to position [2046, 0]
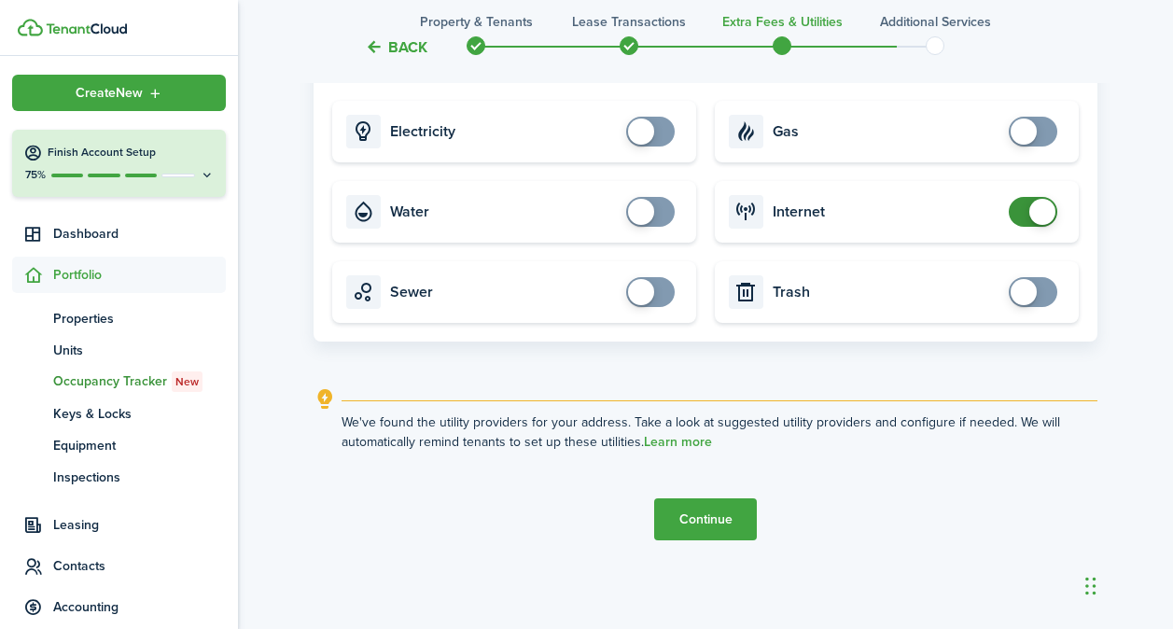
checkbox input "false"
click at [1052, 218] on span at bounding box center [1043, 212] width 26 height 26
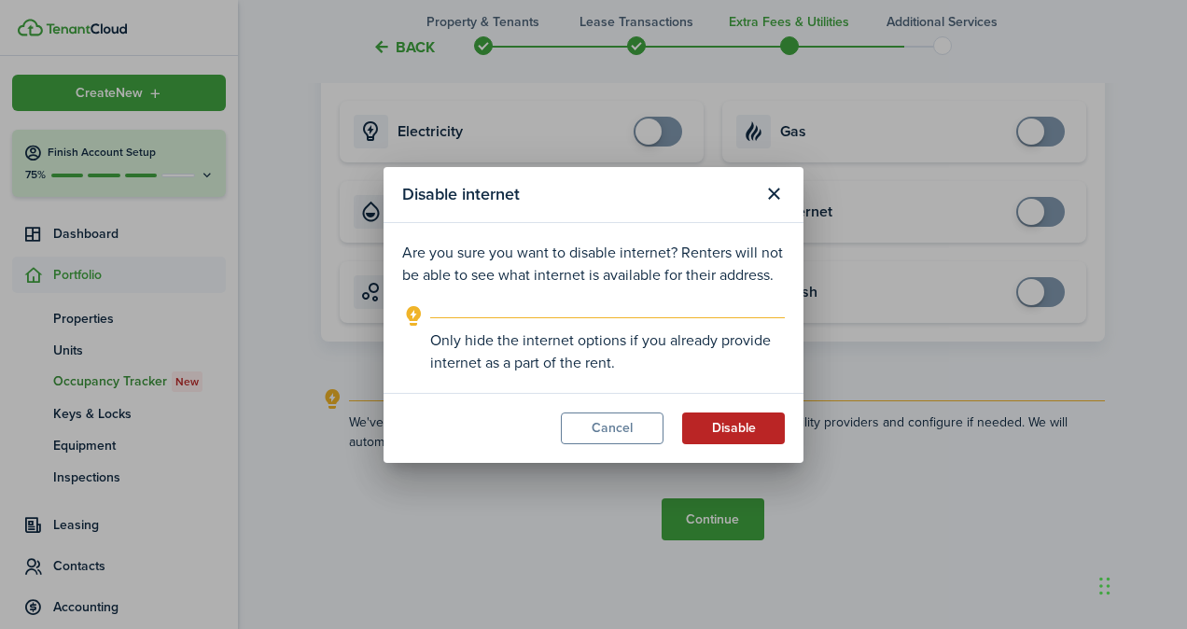
click at [715, 432] on button "Disable" at bounding box center [733, 429] width 103 height 32
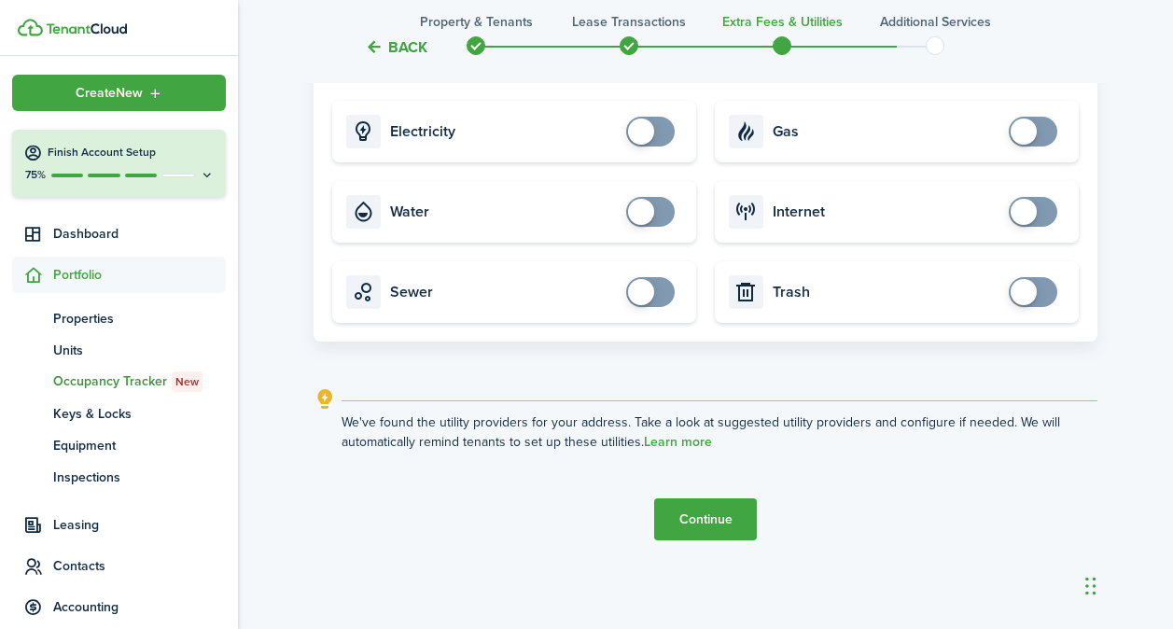
click at [727, 524] on button "Continue" at bounding box center [705, 519] width 103 height 42
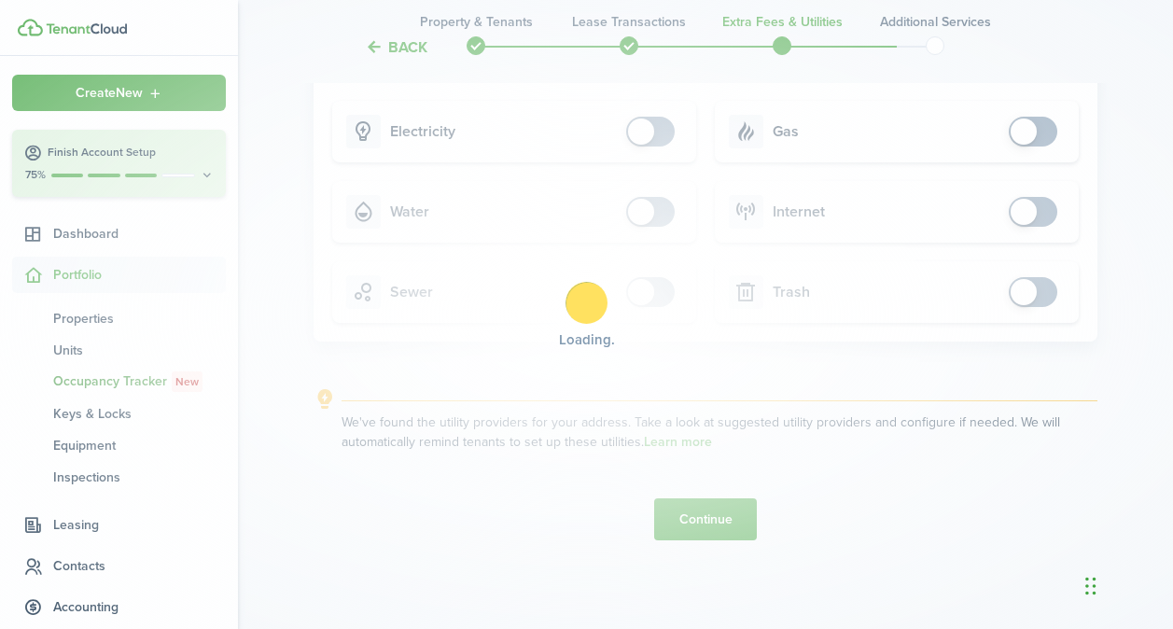
scroll to position [0, 0]
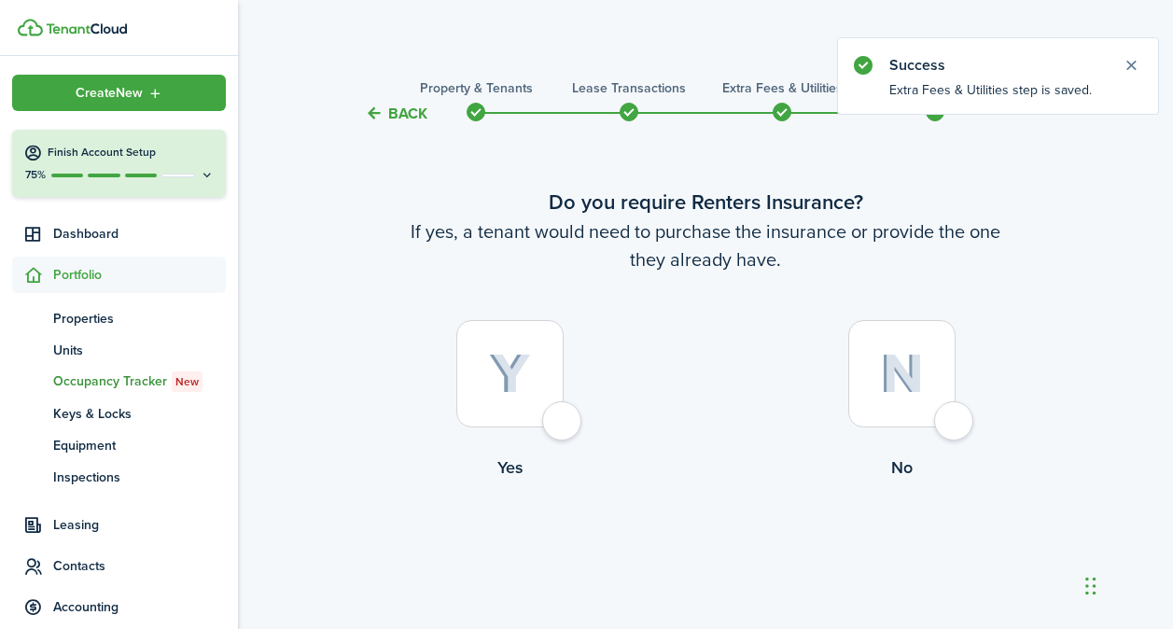
click at [974, 422] on label "No" at bounding box center [902, 404] width 392 height 169
radio input "true"
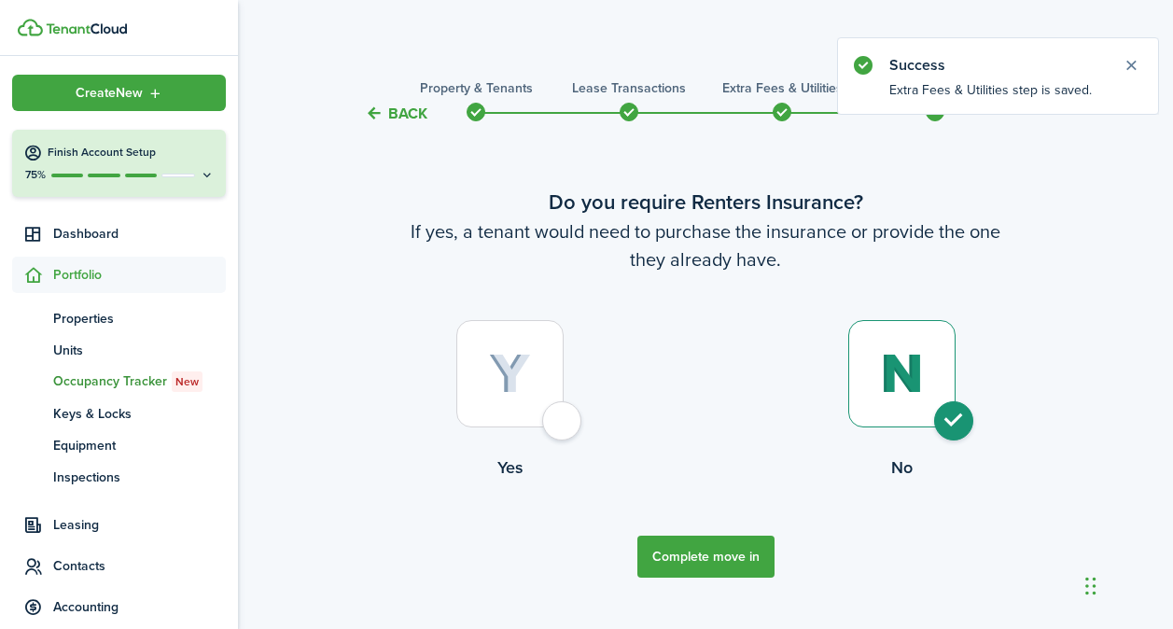
scroll to position [37, 0]
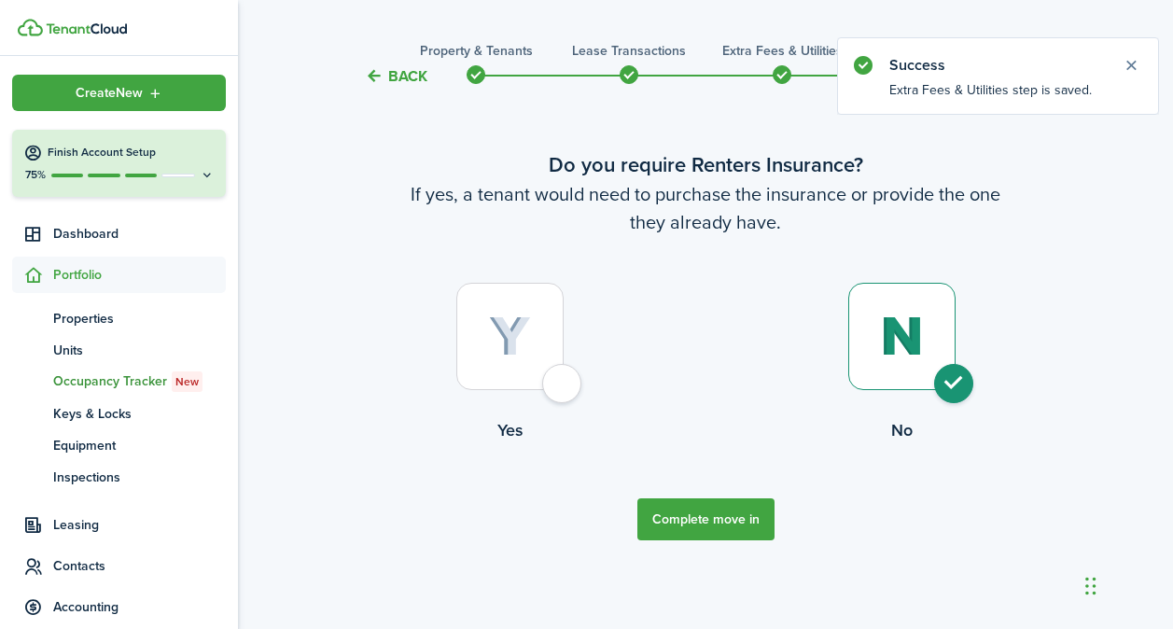
click at [746, 522] on button "Complete move in" at bounding box center [706, 519] width 137 height 42
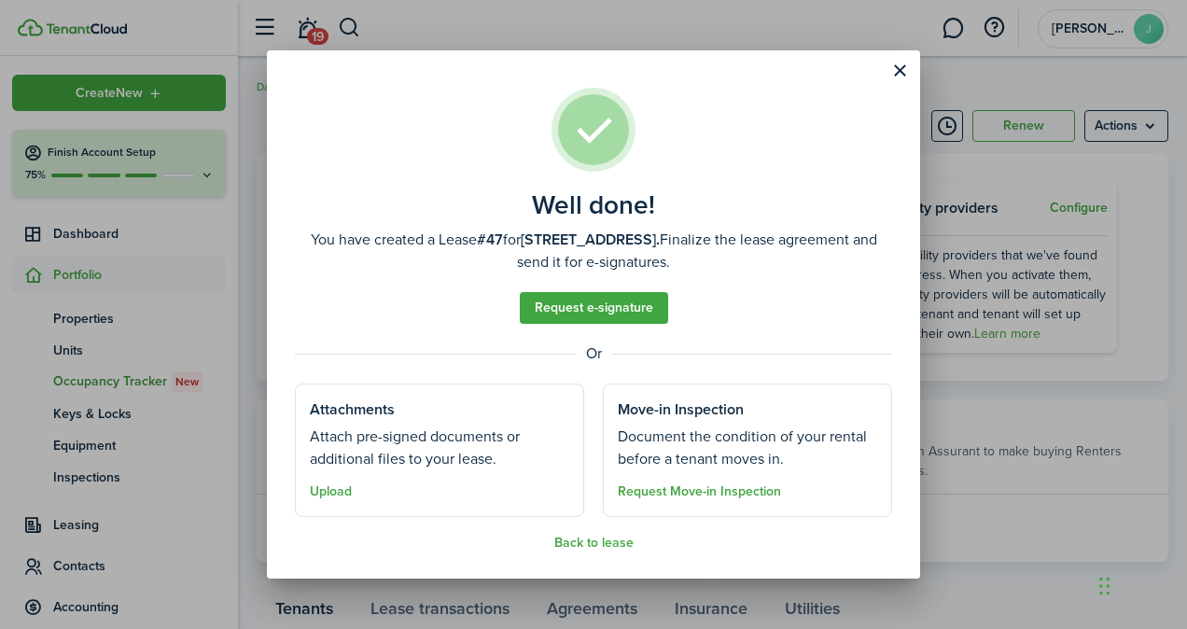
click at [408, 488] on well-done-section "Attachments Attach pre-signed documents or additional files to your lease. Uplo…" at bounding box center [439, 450] width 289 height 133
click at [318, 492] on button "Upload" at bounding box center [331, 491] width 42 height 15
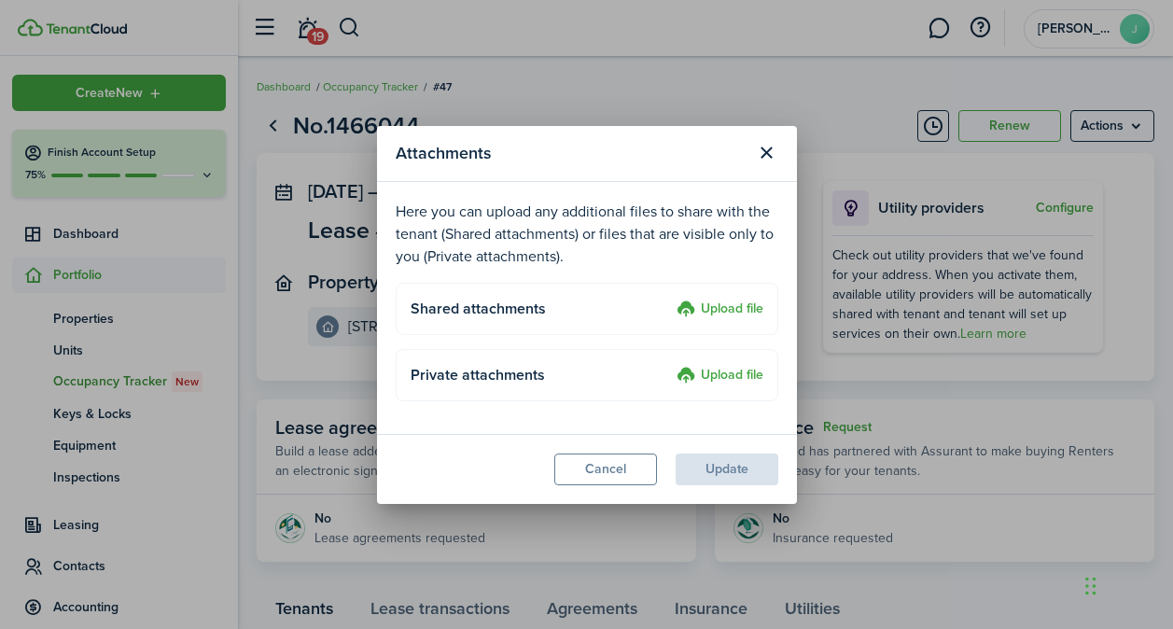
click at [659, 372] on h4 "Private attachments" at bounding box center [541, 375] width 260 height 22
click at [723, 371] on label "Upload file" at bounding box center [720, 376] width 87 height 22
click at [670, 365] on input "Upload file" at bounding box center [670, 365] width 0 height 0
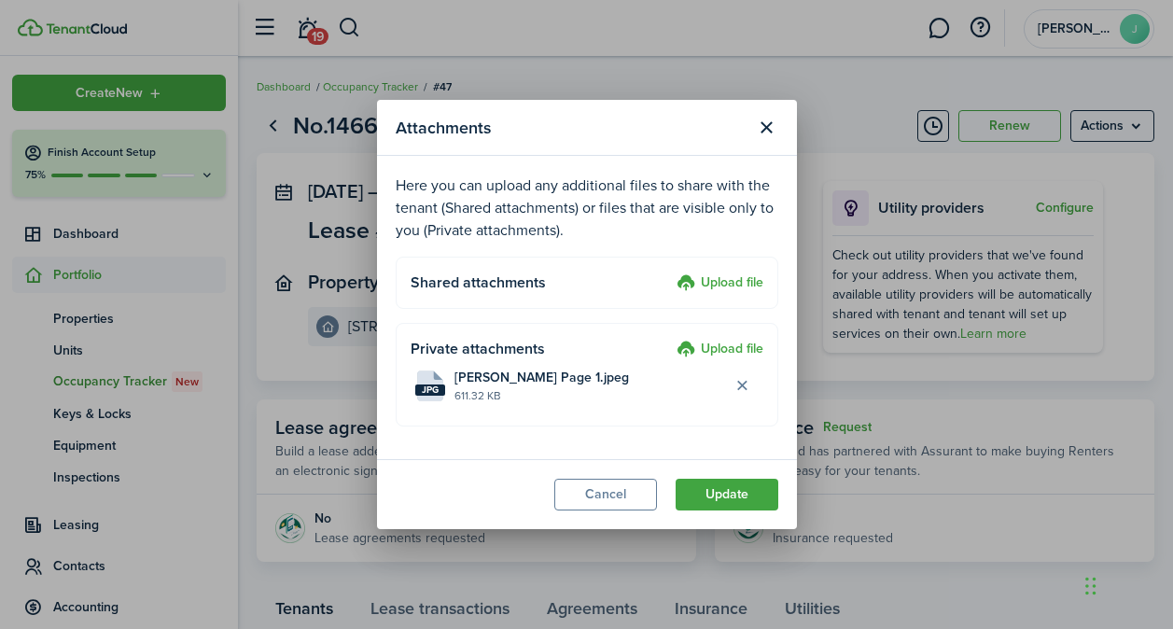
click at [737, 347] on label "Upload file" at bounding box center [720, 350] width 87 height 22
click at [670, 339] on input "Upload file" at bounding box center [670, 339] width 0 height 0
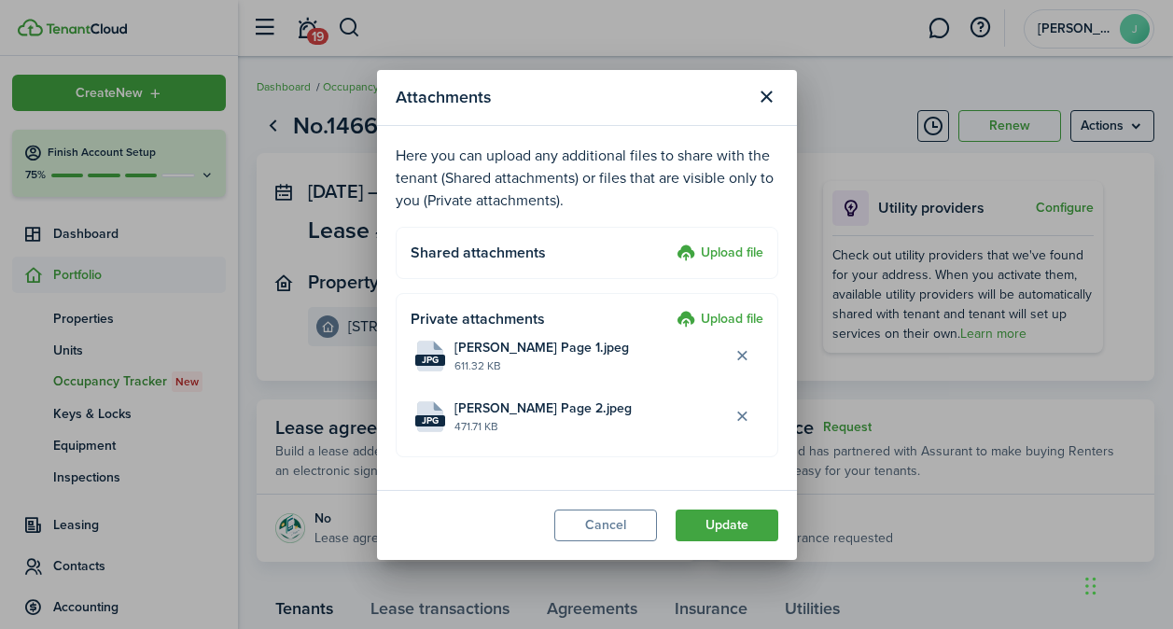
click at [725, 310] on label "Upload file" at bounding box center [720, 320] width 87 height 22
click at [670, 309] on input "Upload file" at bounding box center [670, 309] width 0 height 0
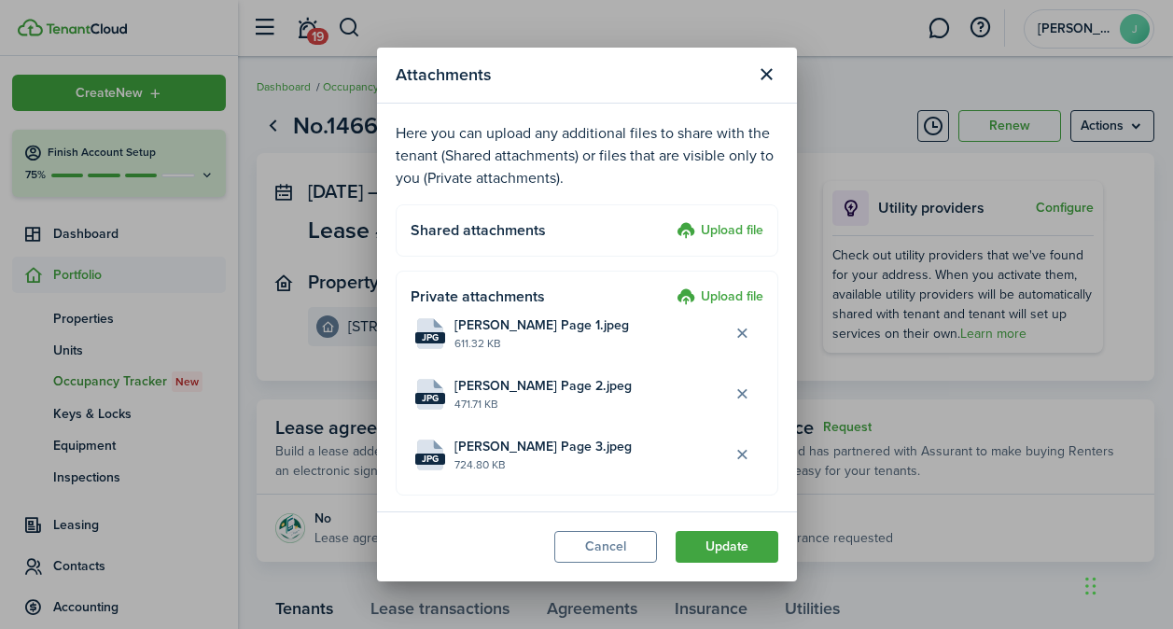
click at [694, 293] on label "Upload file" at bounding box center [720, 298] width 87 height 22
click at [670, 287] on input "Upload file" at bounding box center [670, 287] width 0 height 0
click at [689, 300] on label "Upload file" at bounding box center [720, 298] width 87 height 22
click at [670, 287] on input "Upload file" at bounding box center [670, 287] width 0 height 0
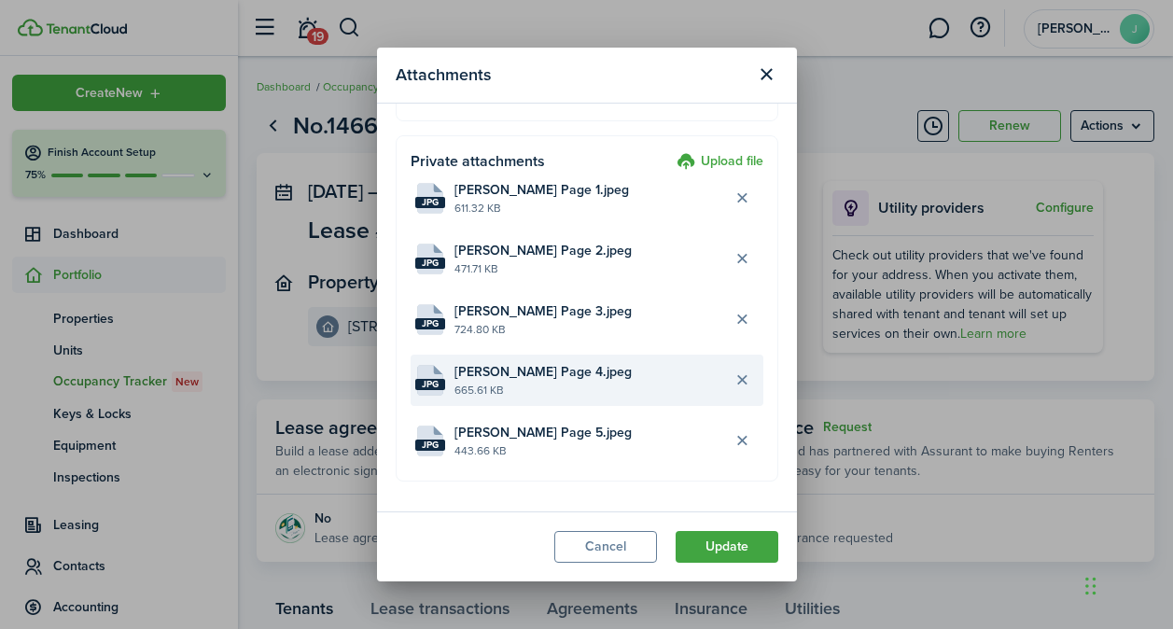
scroll to position [137, 0]
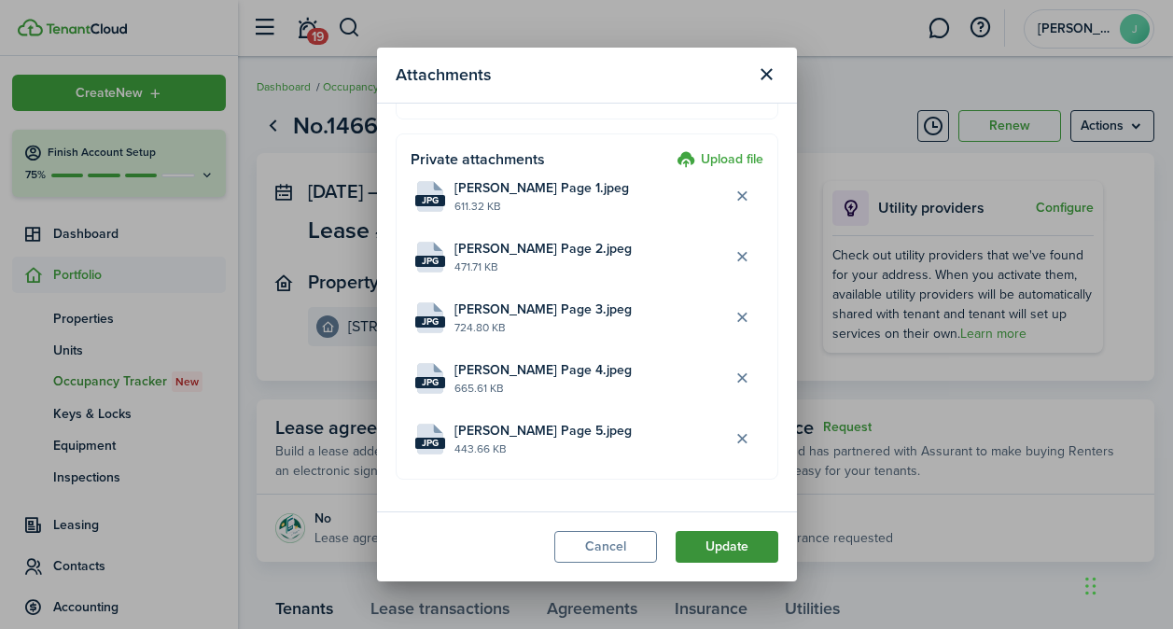
click at [720, 544] on button "Update" at bounding box center [727, 547] width 103 height 32
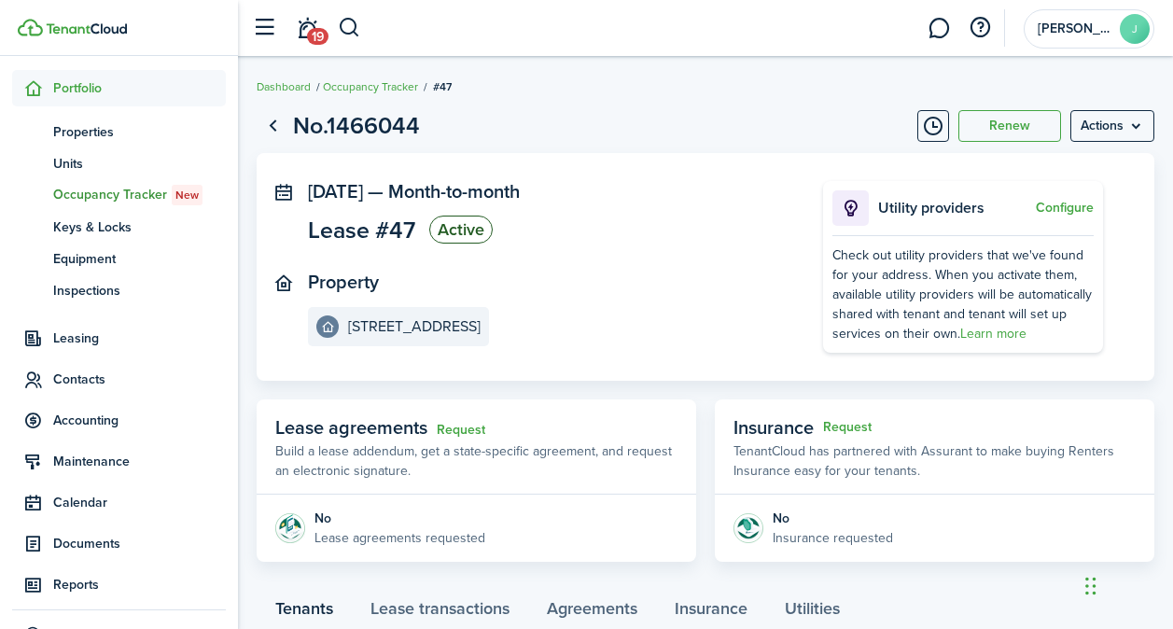
scroll to position [0, 0]
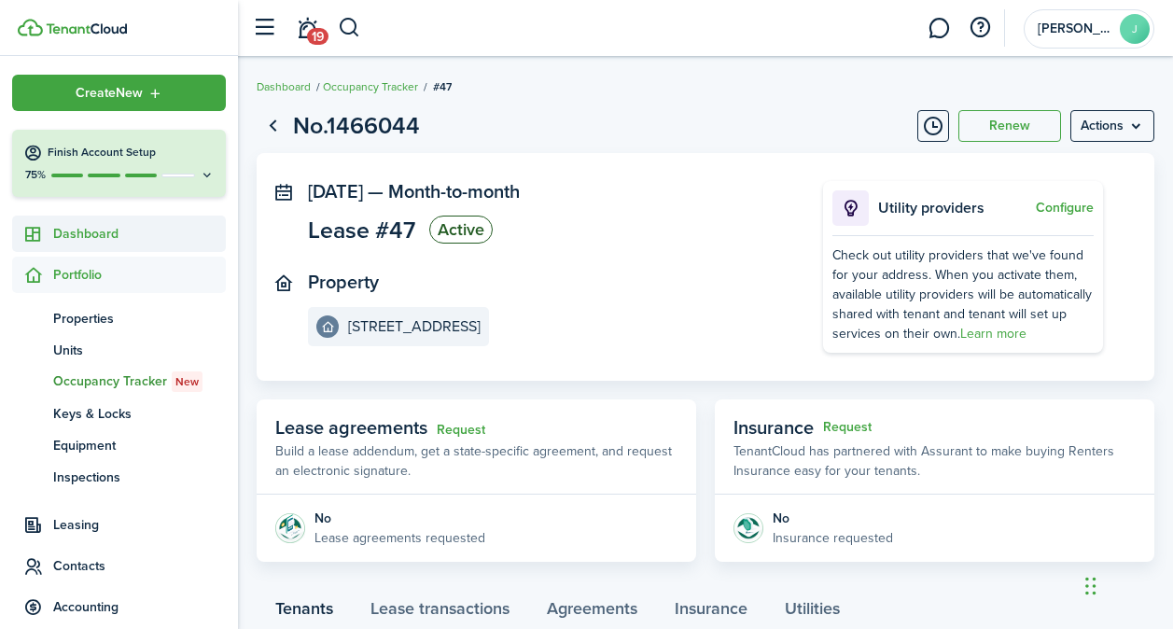
click at [109, 252] on link "Dashboard" at bounding box center [119, 234] width 214 height 36
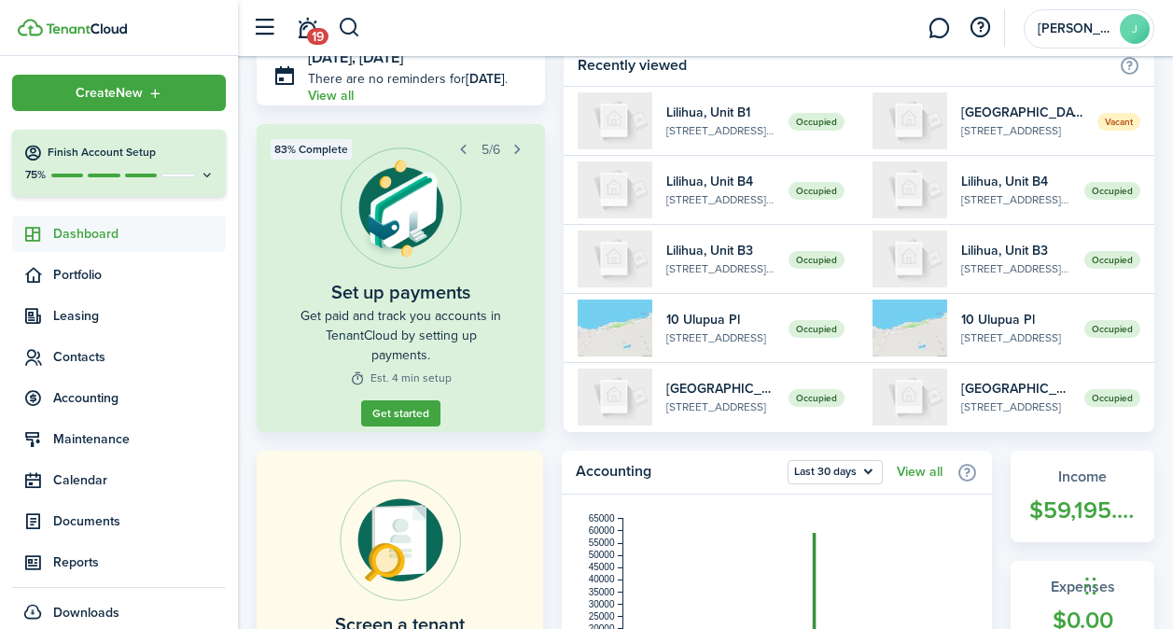
scroll to position [93, 0]
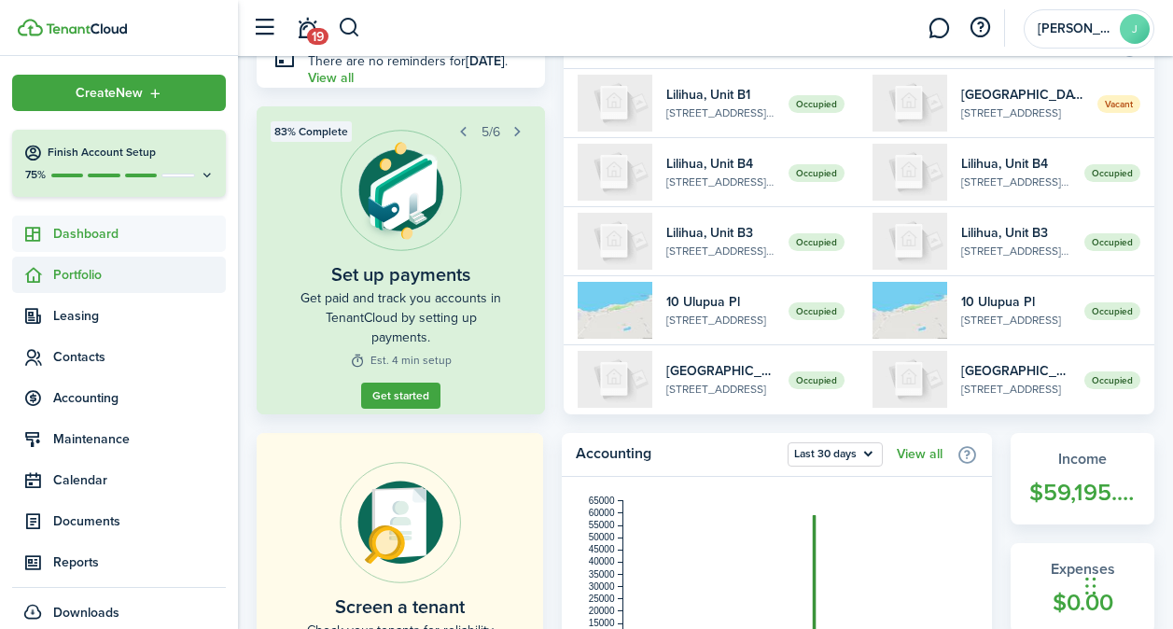
click at [110, 274] on span "Portfolio" at bounding box center [139, 275] width 173 height 20
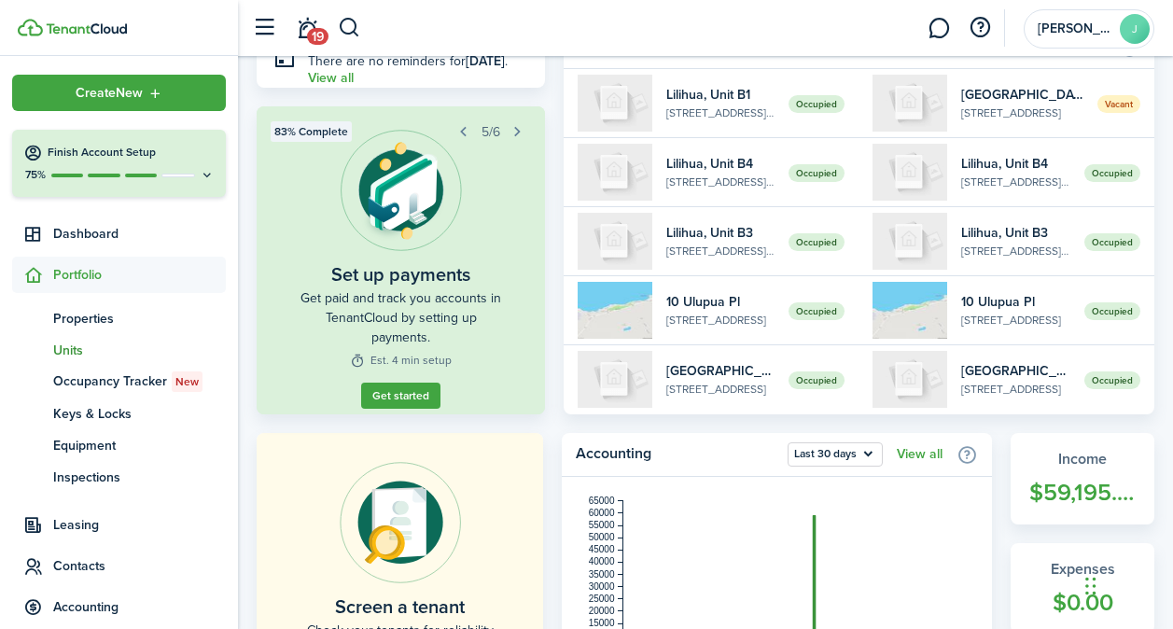
click at [91, 348] on span "Units" at bounding box center [139, 351] width 173 height 20
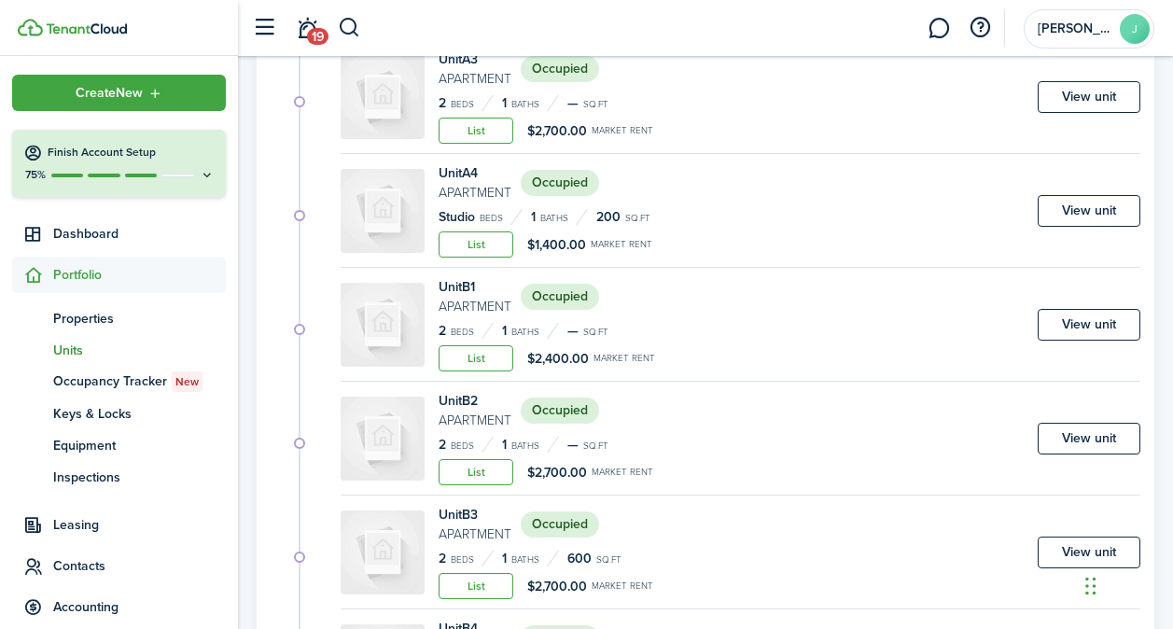
scroll to position [363, 0]
